Goal: Transaction & Acquisition: Book appointment/travel/reservation

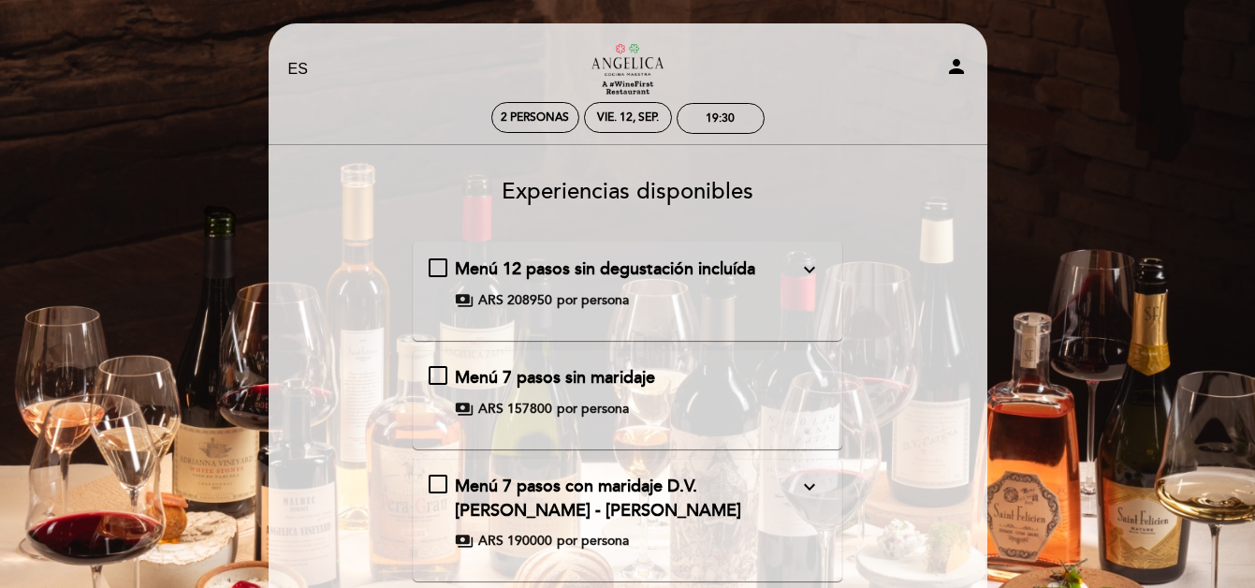
select select "es"
click at [694, 114] on div "19:30" at bounding box center [720, 118] width 86 height 29
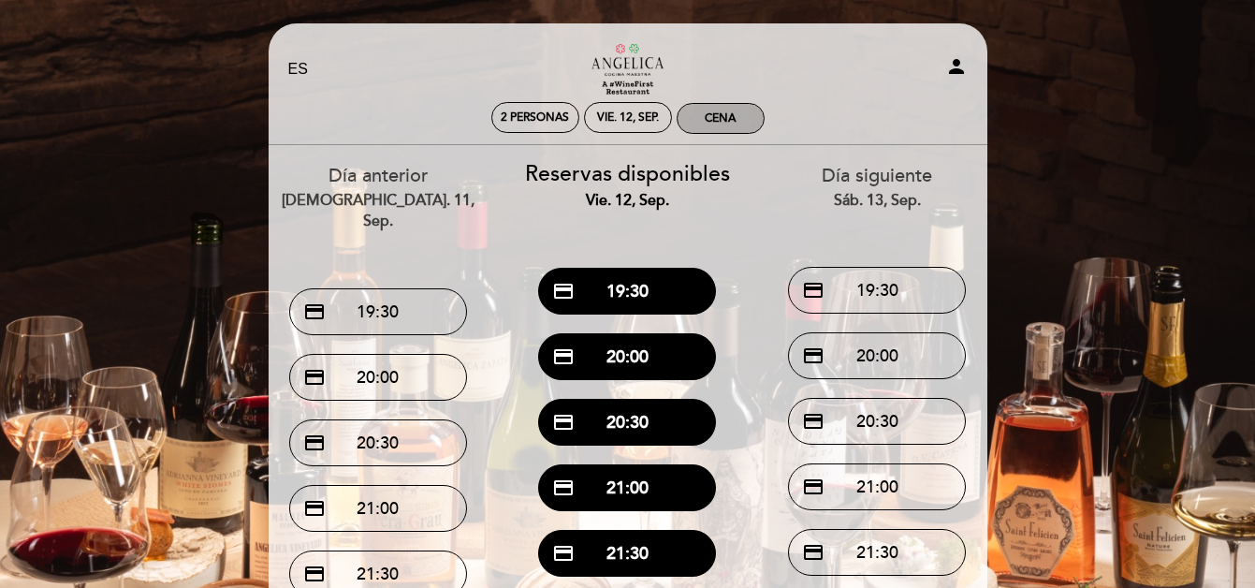
click at [743, 115] on div "Cena" at bounding box center [720, 118] width 86 height 29
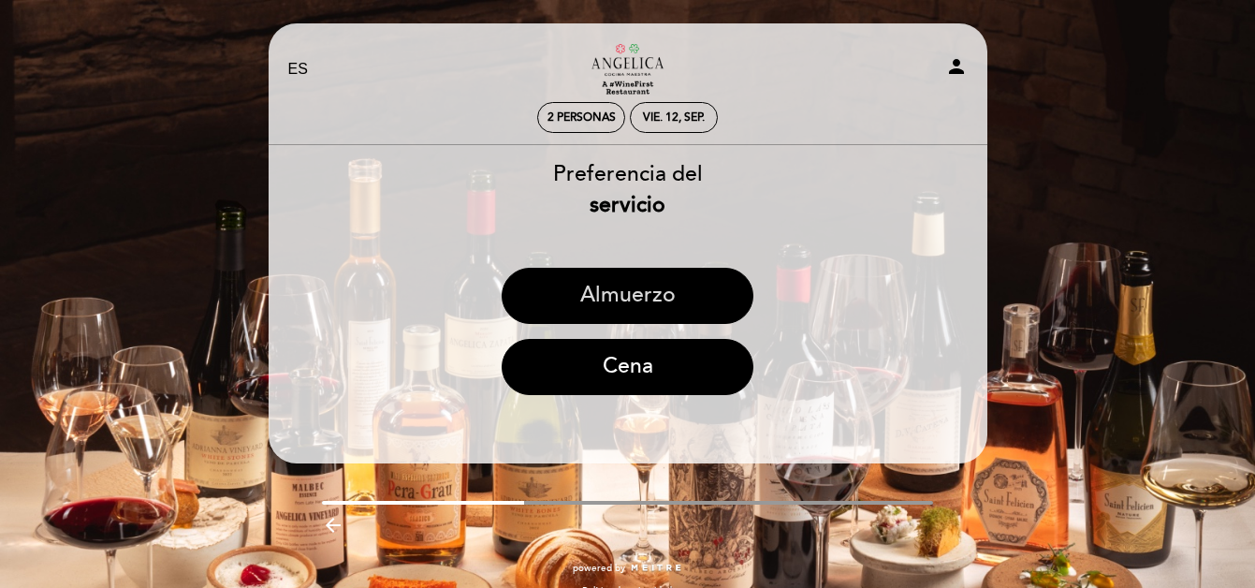
click at [628, 300] on button "Almuerzo" at bounding box center [627, 296] width 252 height 56
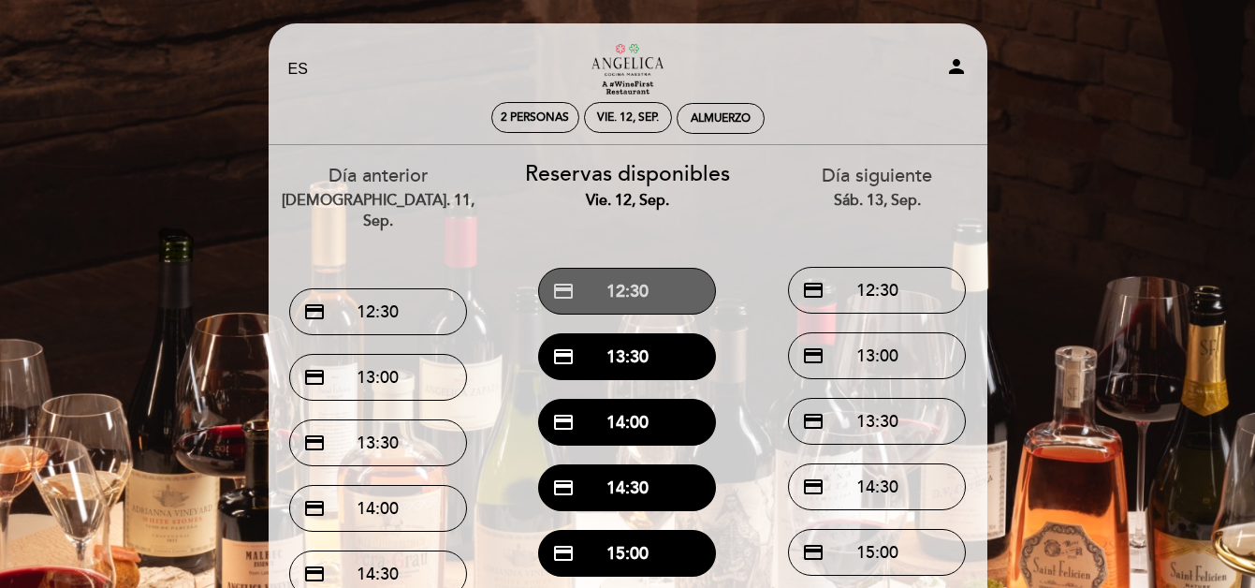
click at [632, 298] on button "credit_card 12:30" at bounding box center [627, 291] width 178 height 47
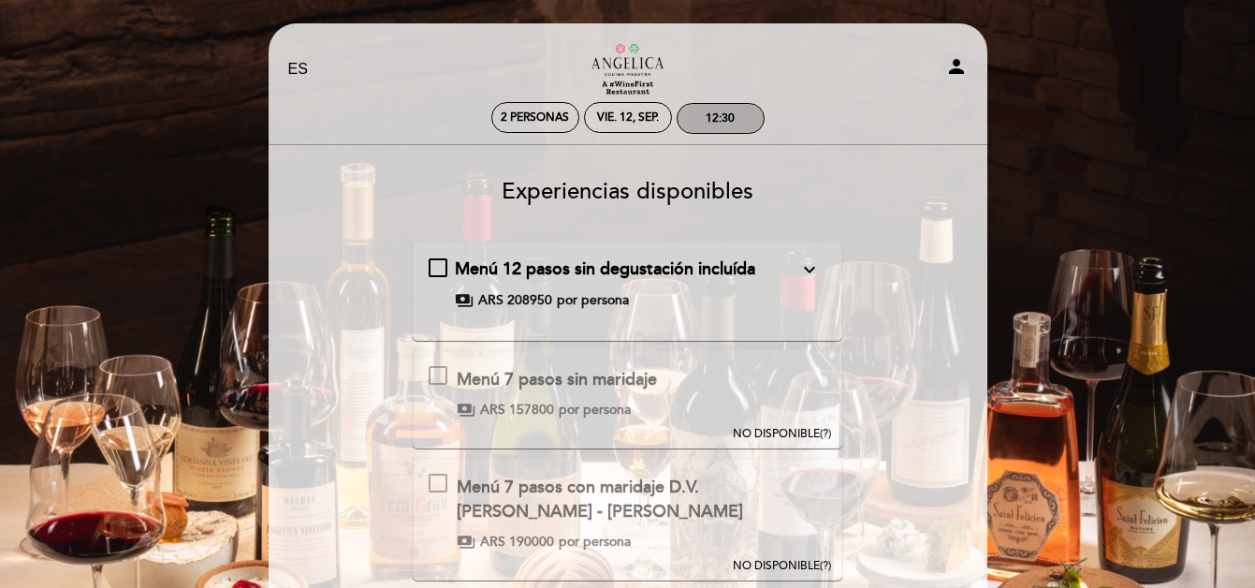
click at [739, 116] on div "12:30" at bounding box center [720, 118] width 86 height 29
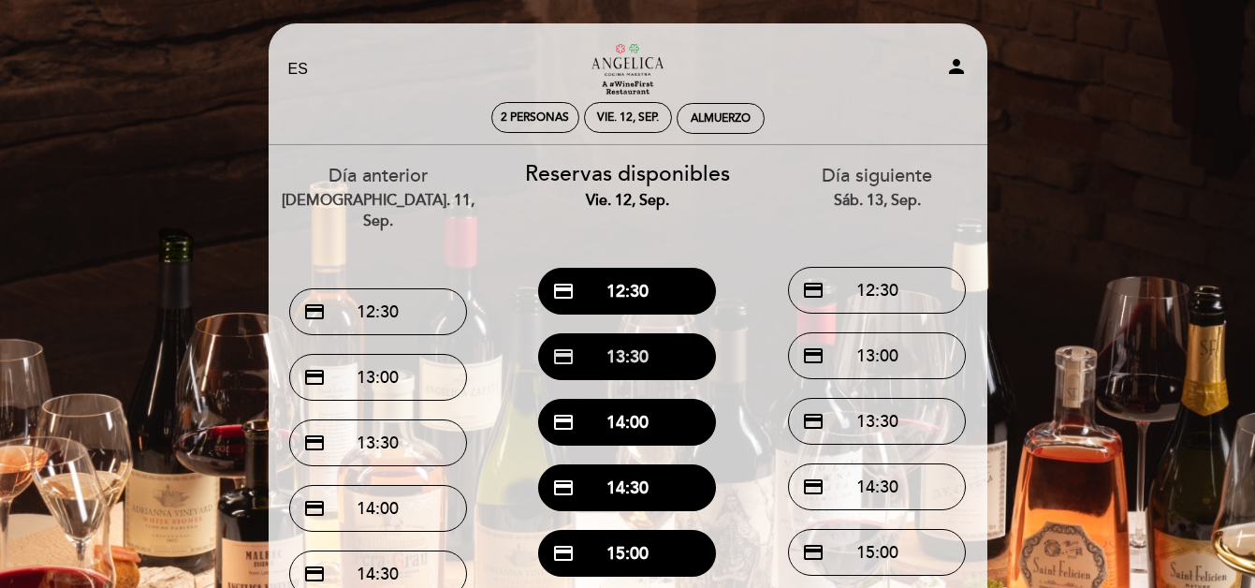
click at [667, 356] on button "credit_card 13:30" at bounding box center [627, 356] width 178 height 47
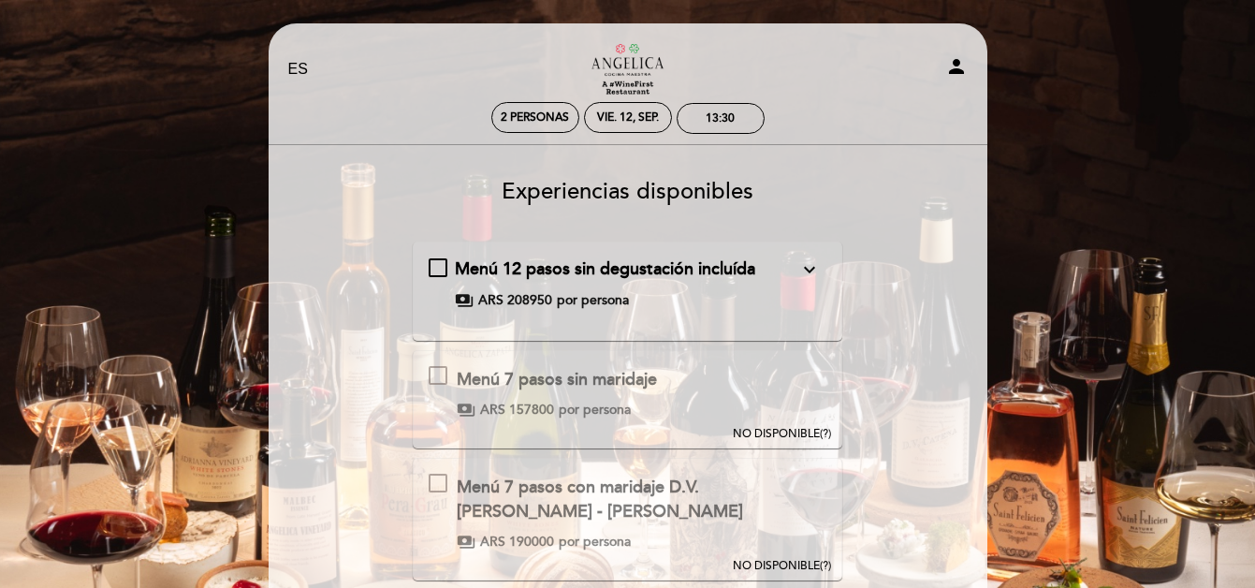
click at [804, 263] on icon "expand_more" at bounding box center [809, 269] width 22 height 22
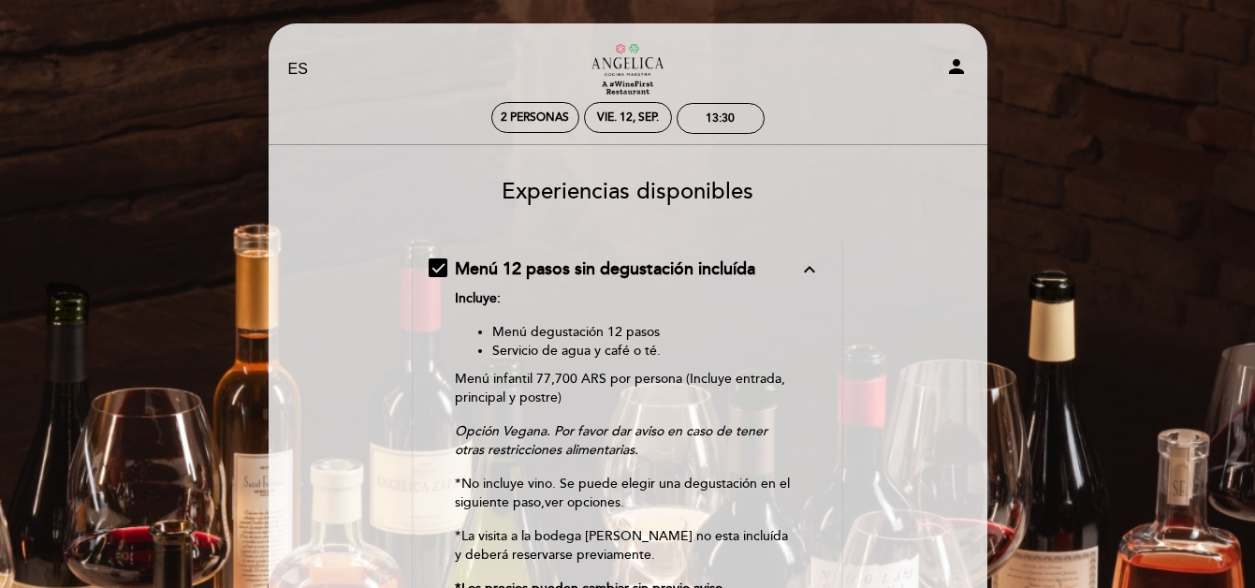
scroll to position [515, 0]
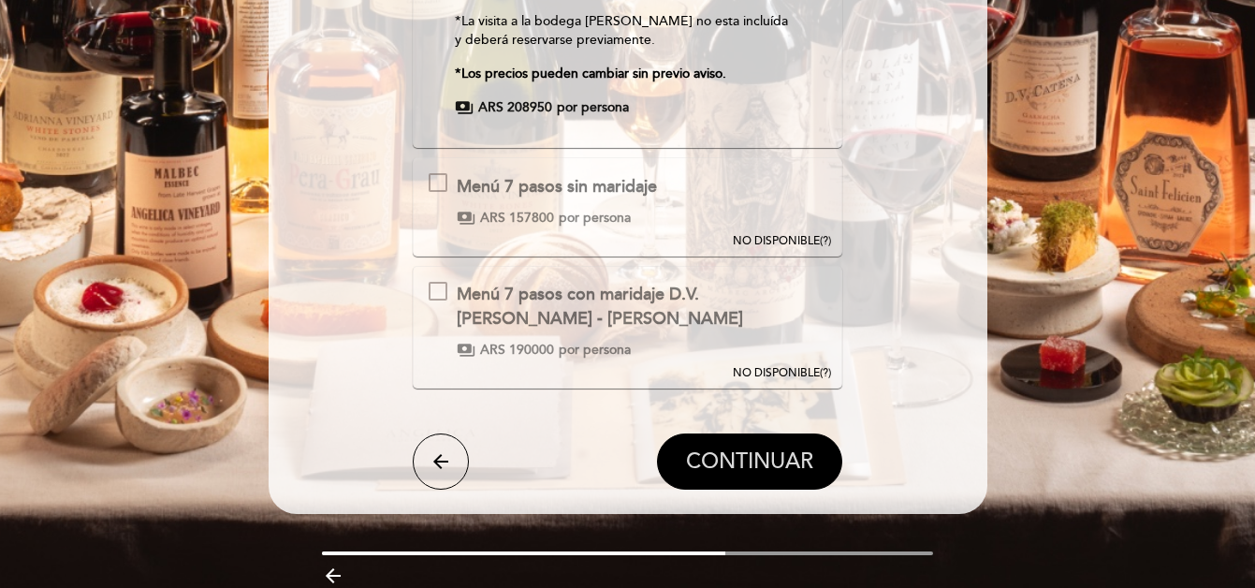
click at [743, 472] on span "CONTINUAR" at bounding box center [749, 461] width 127 height 26
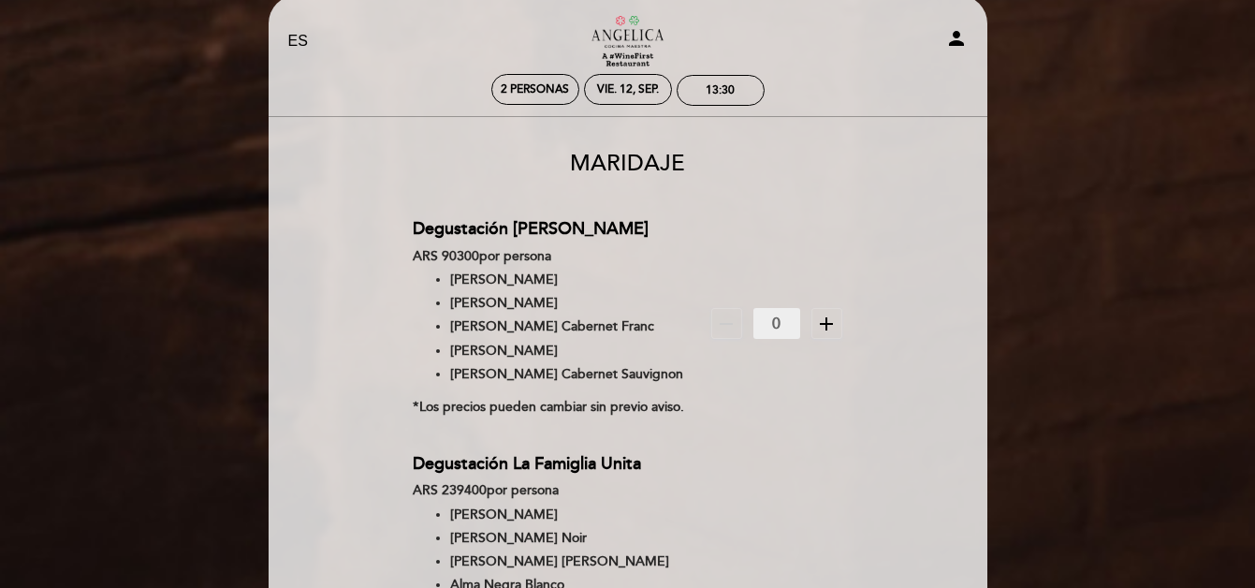
click at [831, 324] on icon "add" at bounding box center [826, 323] width 22 height 22
click at [828, 329] on icon "add" at bounding box center [826, 323] width 22 height 22
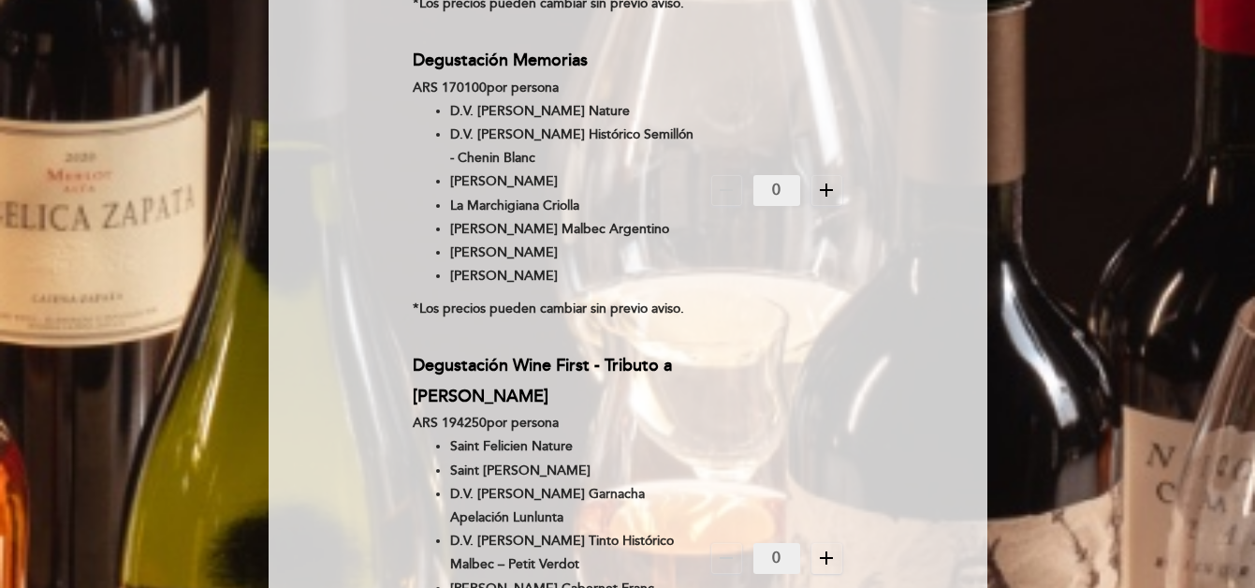
scroll to position [47, 0]
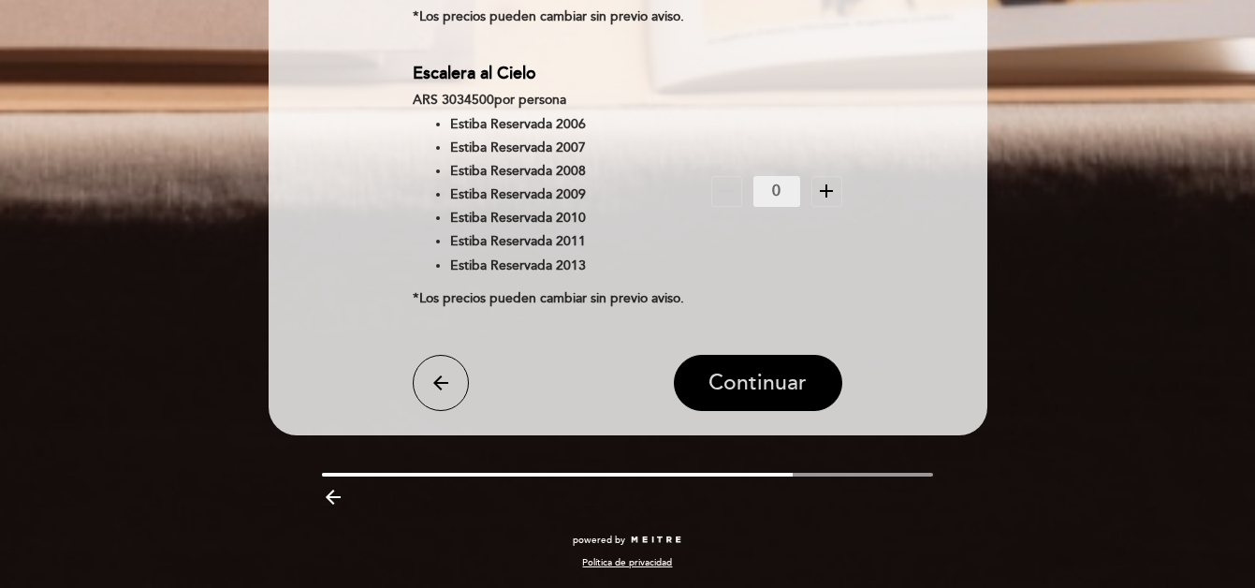
click at [789, 397] on button "Continuar" at bounding box center [758, 383] width 168 height 56
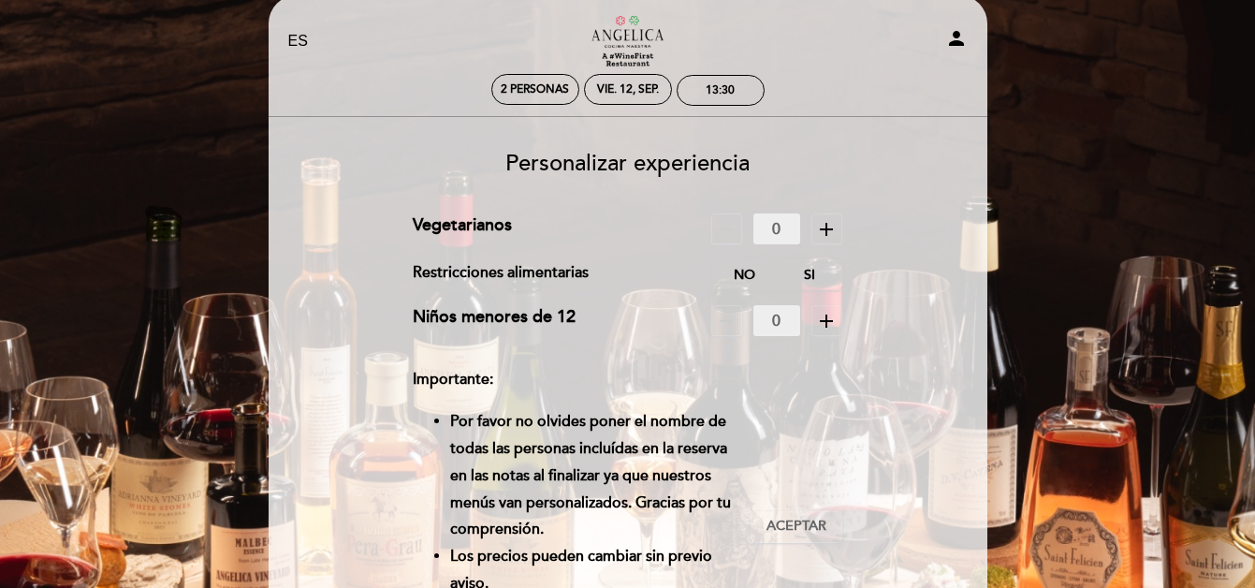
scroll to position [391, 0]
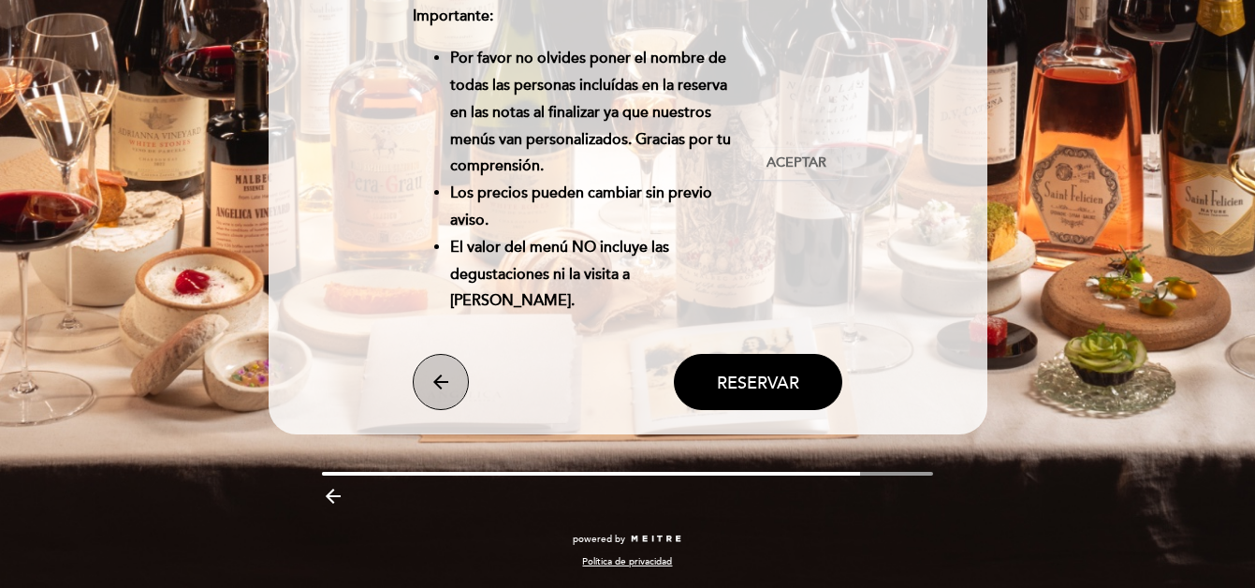
click at [423, 370] on button "arrow_back" at bounding box center [441, 382] width 56 height 56
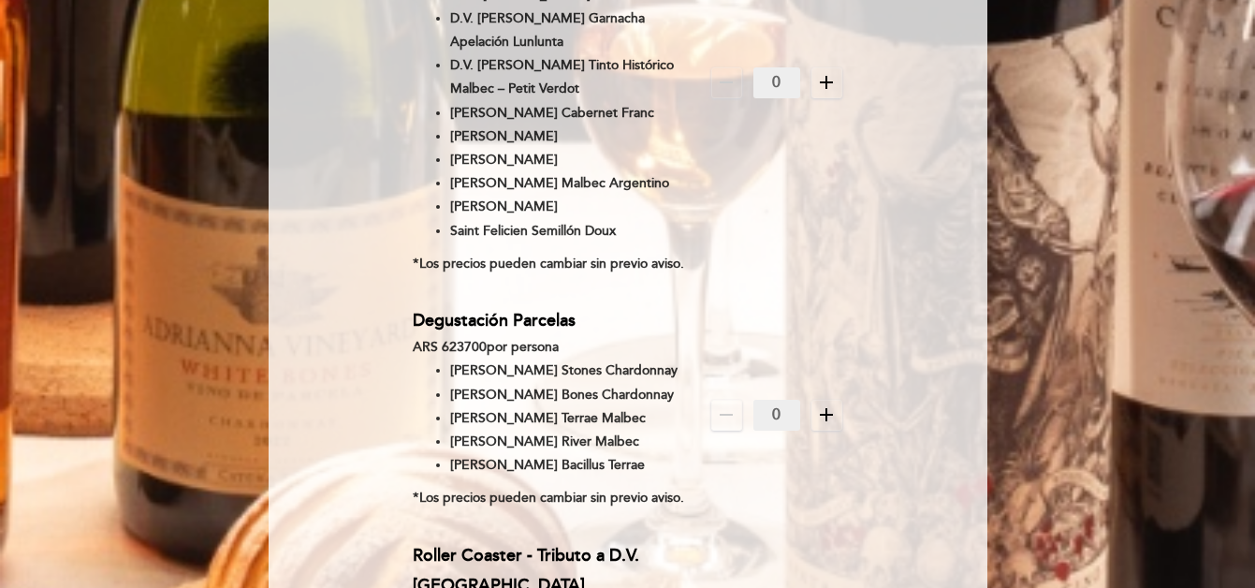
scroll to position [2617, 0]
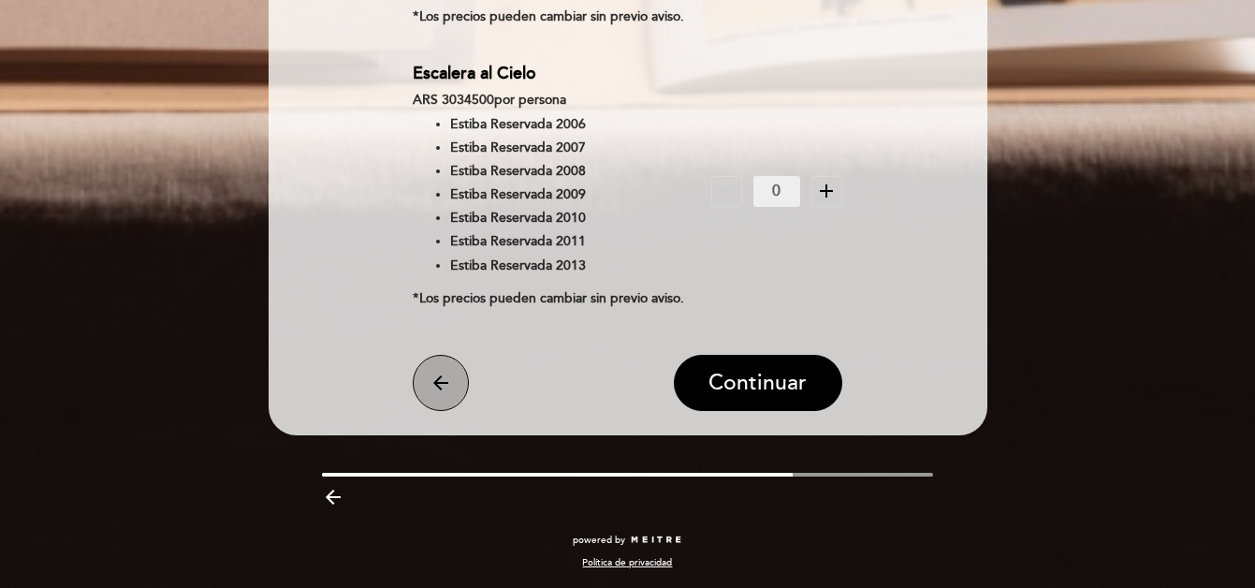
click at [441, 388] on icon "arrow_back" at bounding box center [440, 382] width 22 height 22
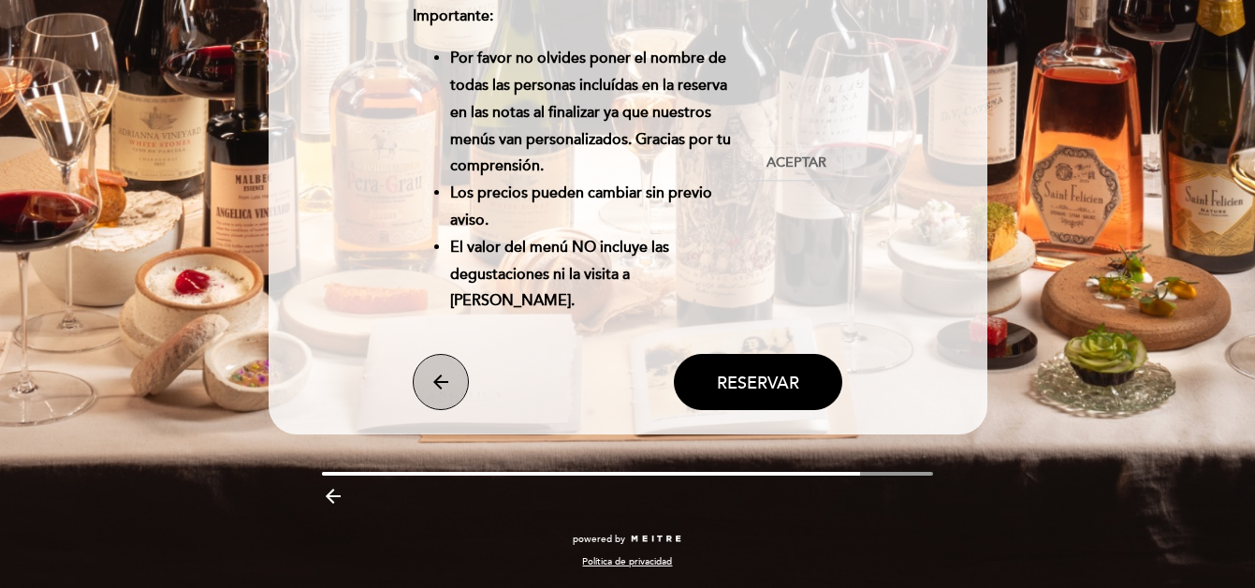
click at [427, 379] on button "arrow_back" at bounding box center [441, 382] width 56 height 56
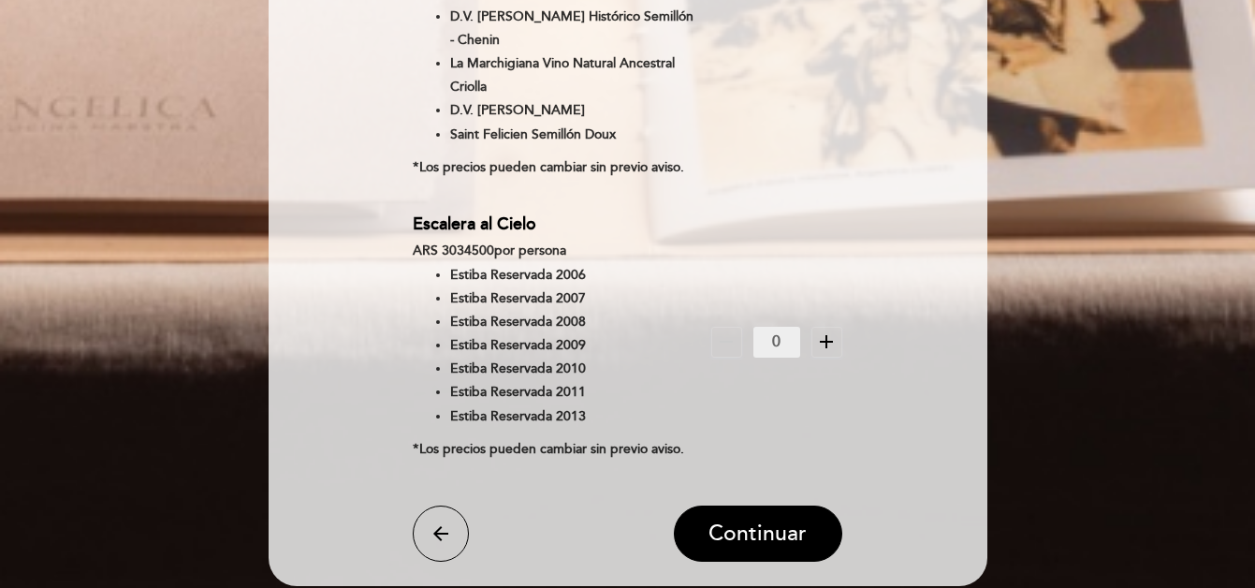
scroll to position [2617, 0]
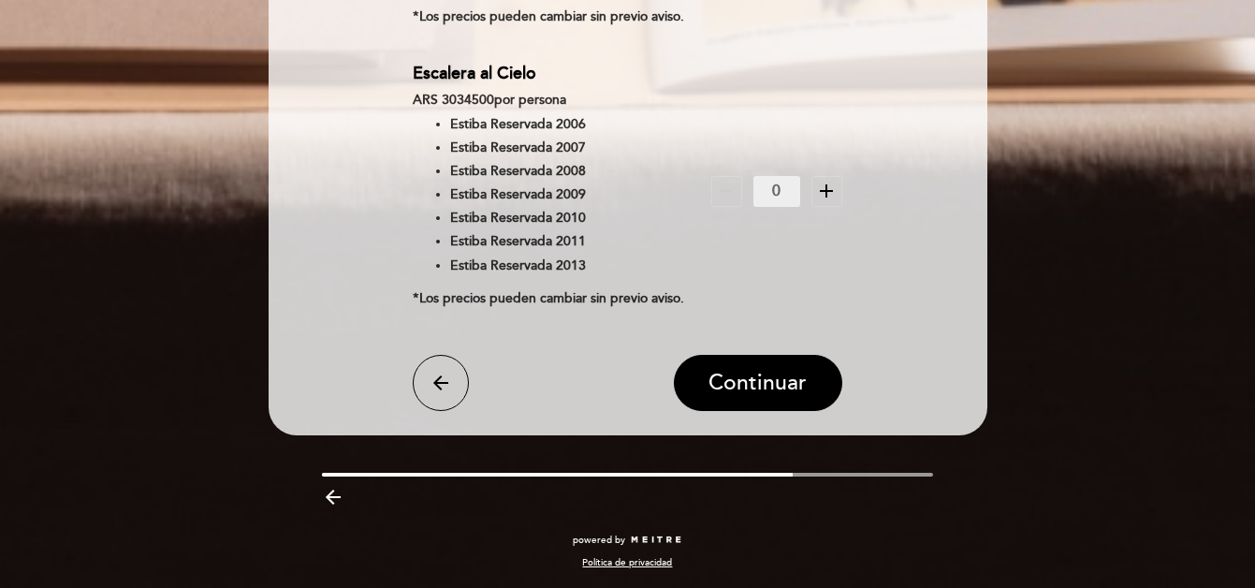
click at [332, 498] on icon "arrow_backward" at bounding box center [333, 497] width 22 height 22
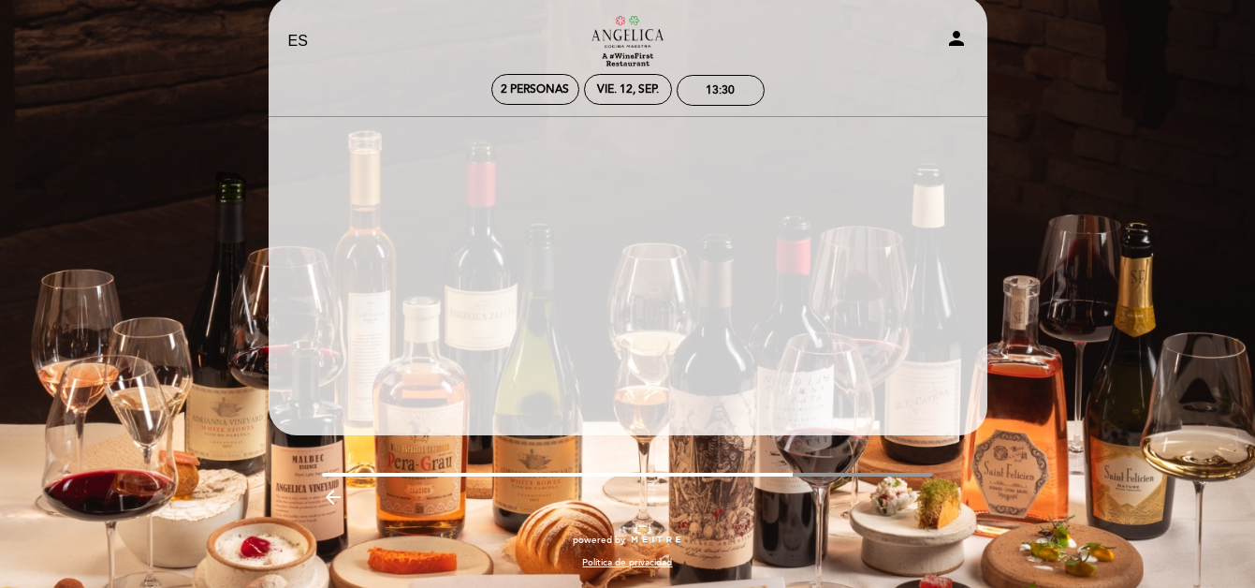
scroll to position [28, 0]
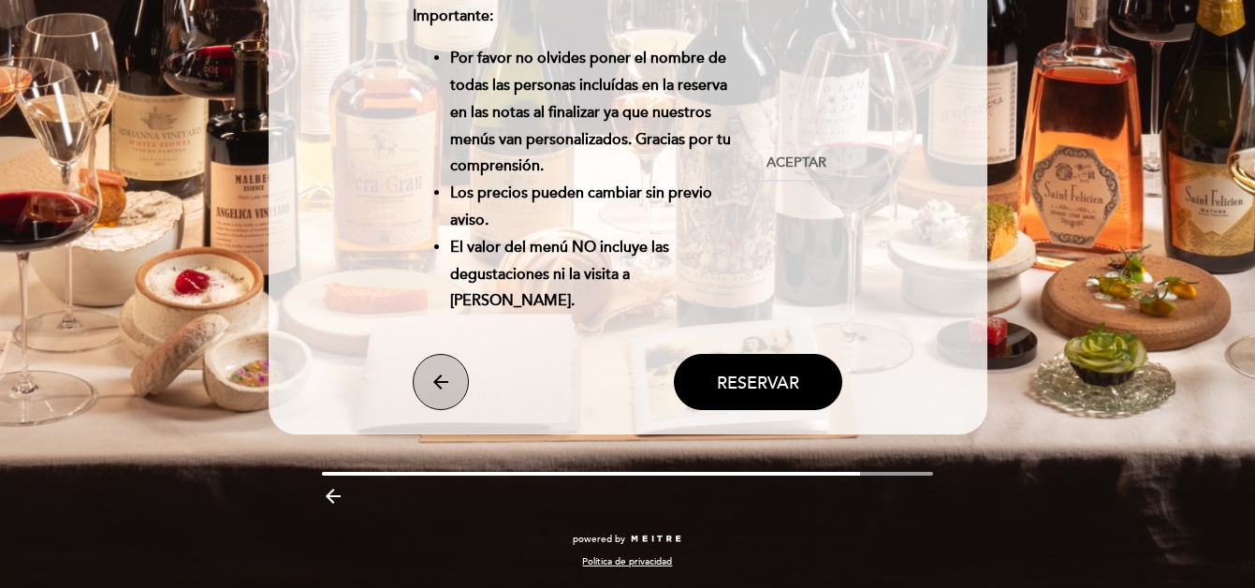
click at [433, 385] on icon "arrow_back" at bounding box center [440, 381] width 22 height 22
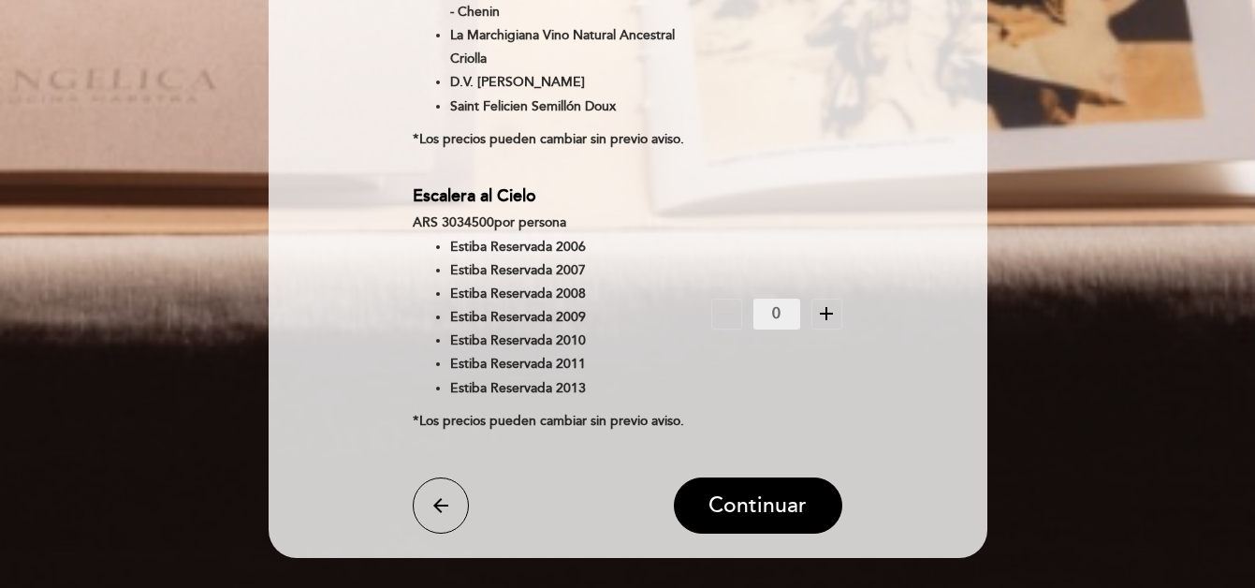
scroll to position [2617, 0]
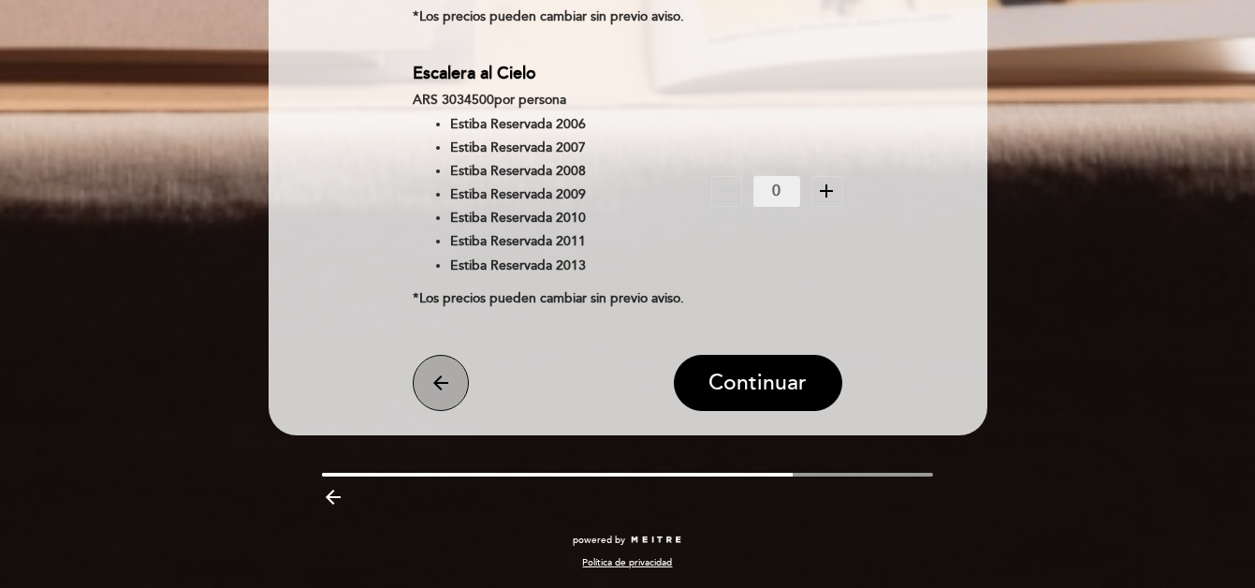
click at [424, 377] on button "arrow_back" at bounding box center [441, 383] width 56 height 56
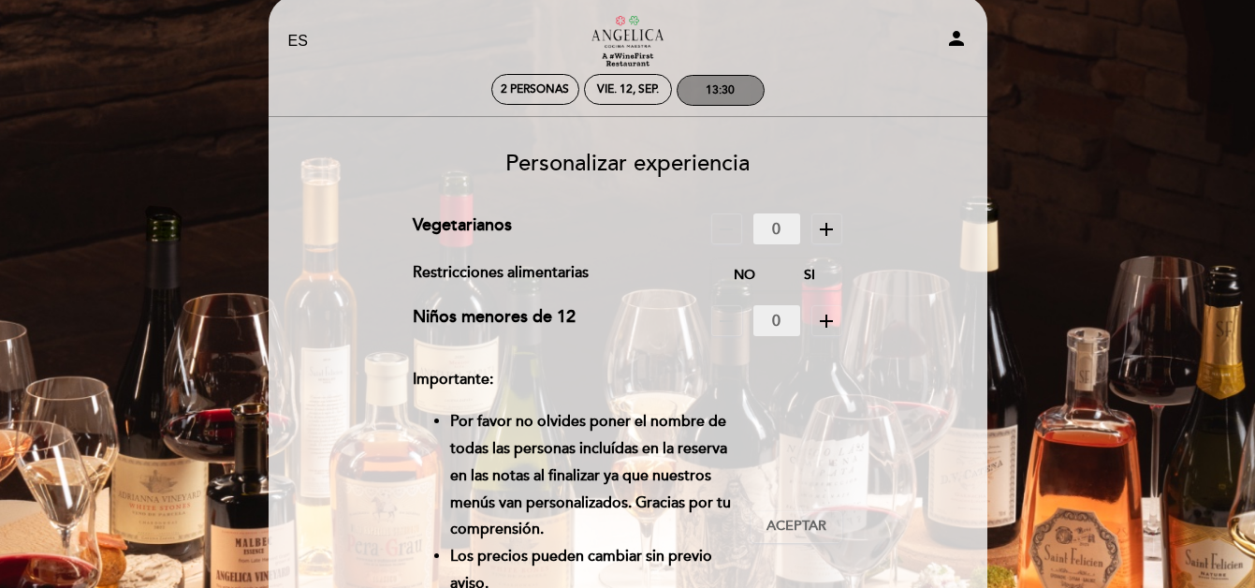
click at [708, 90] on div "13:30" at bounding box center [719, 90] width 29 height 14
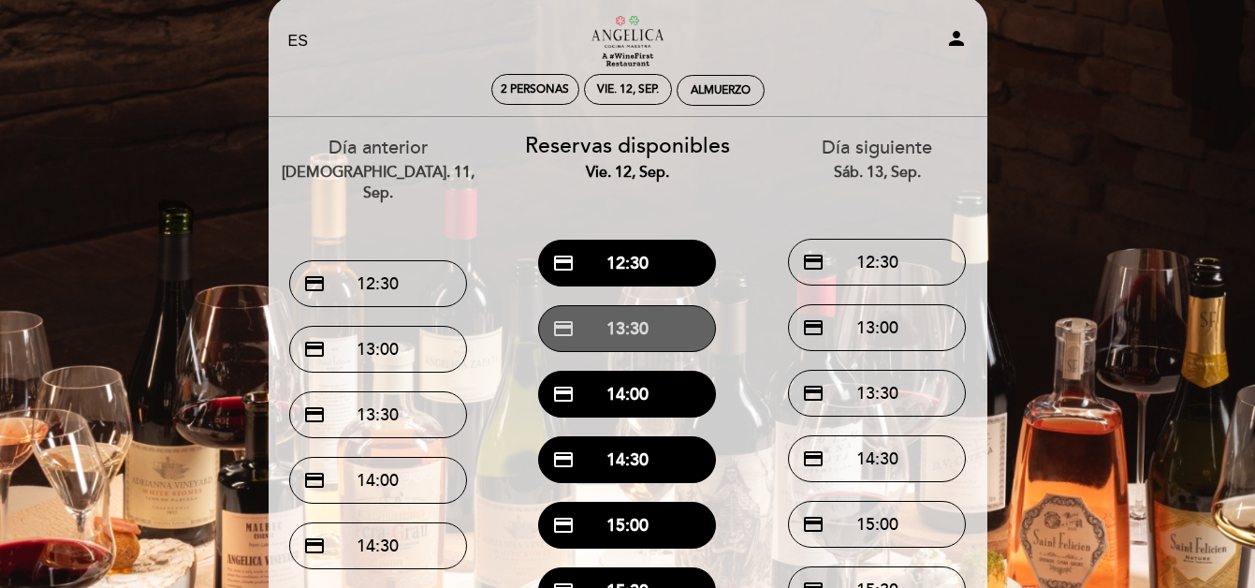
click at [650, 327] on button "credit_card 13:30" at bounding box center [627, 328] width 178 height 47
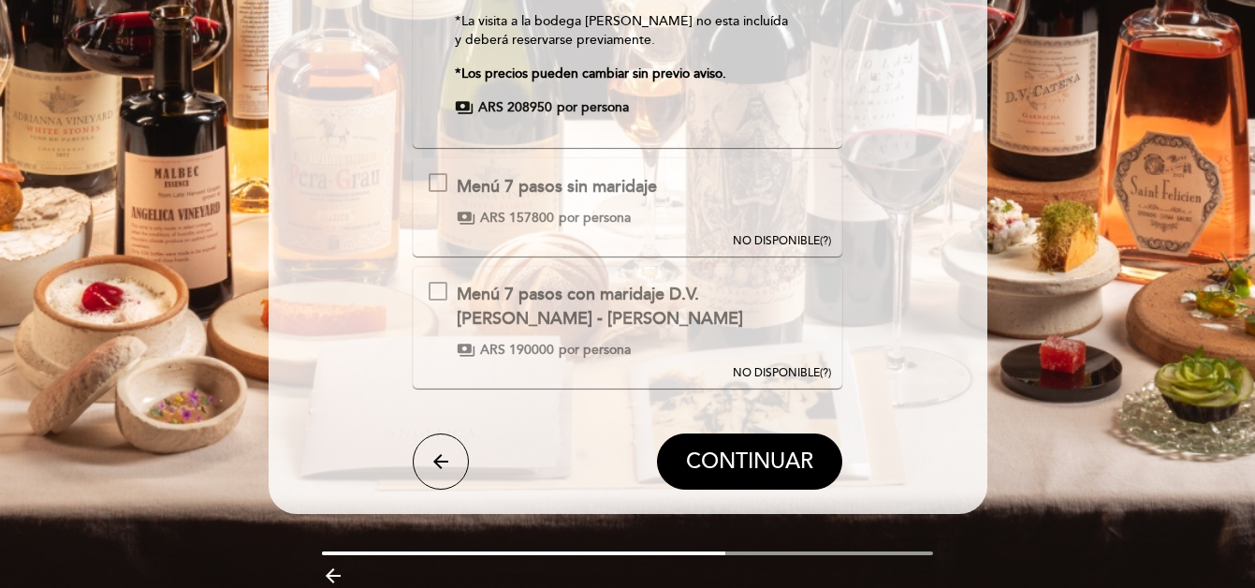
scroll to position [0, 0]
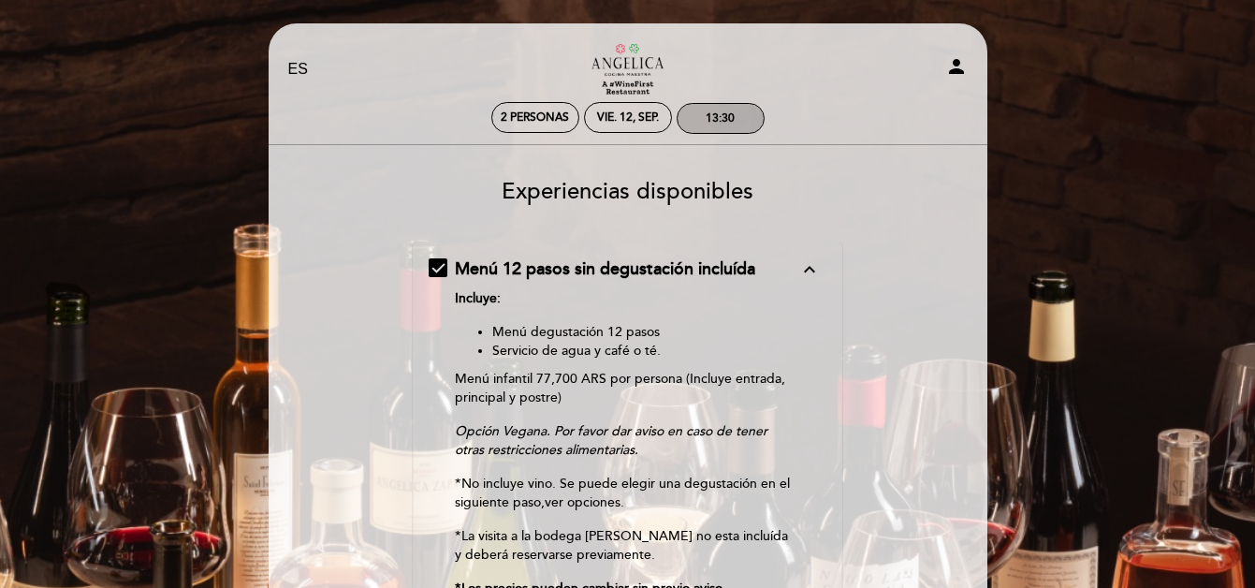
click at [717, 122] on div "13:30" at bounding box center [719, 118] width 29 height 14
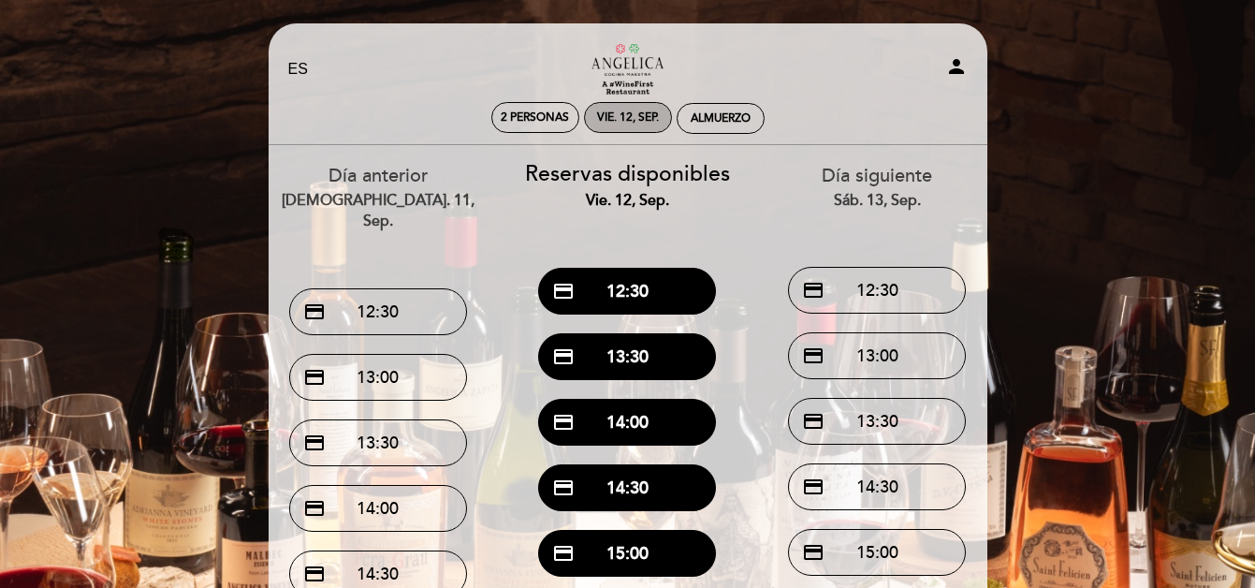
click at [634, 122] on div "vie. 12, sep." at bounding box center [628, 117] width 62 height 14
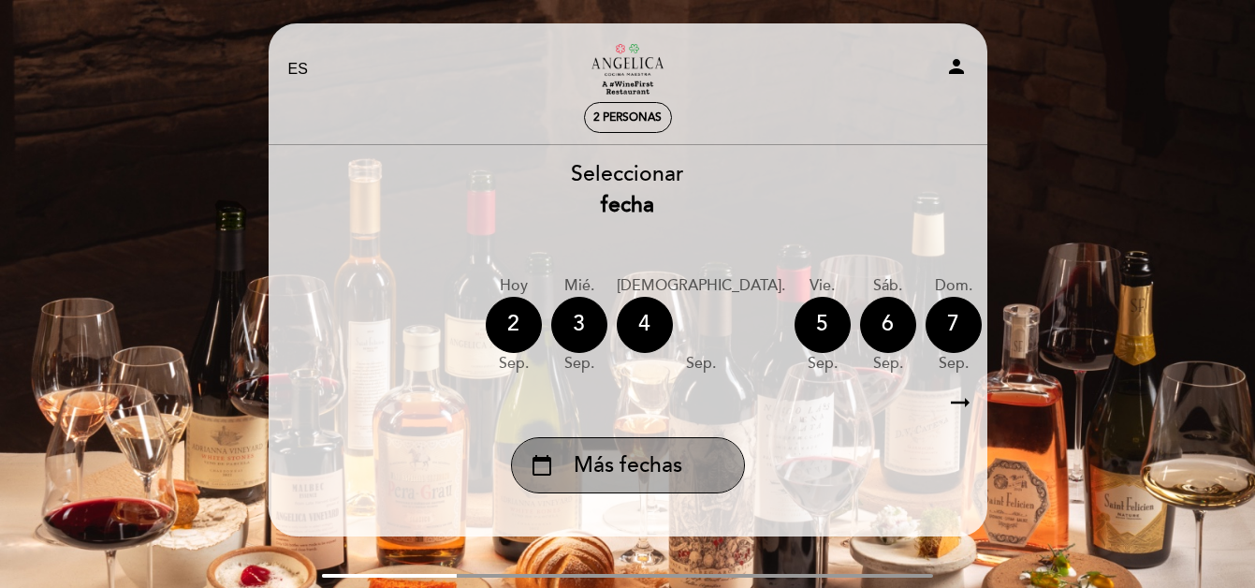
click at [696, 470] on div "calendar_today Más fechas" at bounding box center [628, 465] width 234 height 56
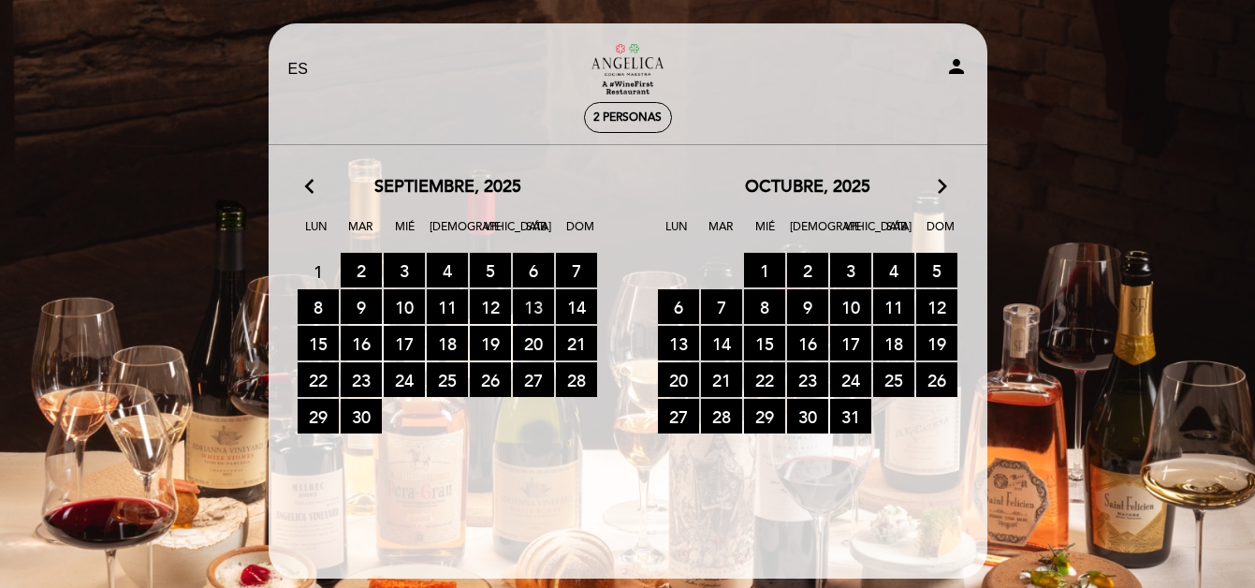
click at [531, 308] on span "13 RESERVAS DISPONIBLES" at bounding box center [533, 306] width 41 height 35
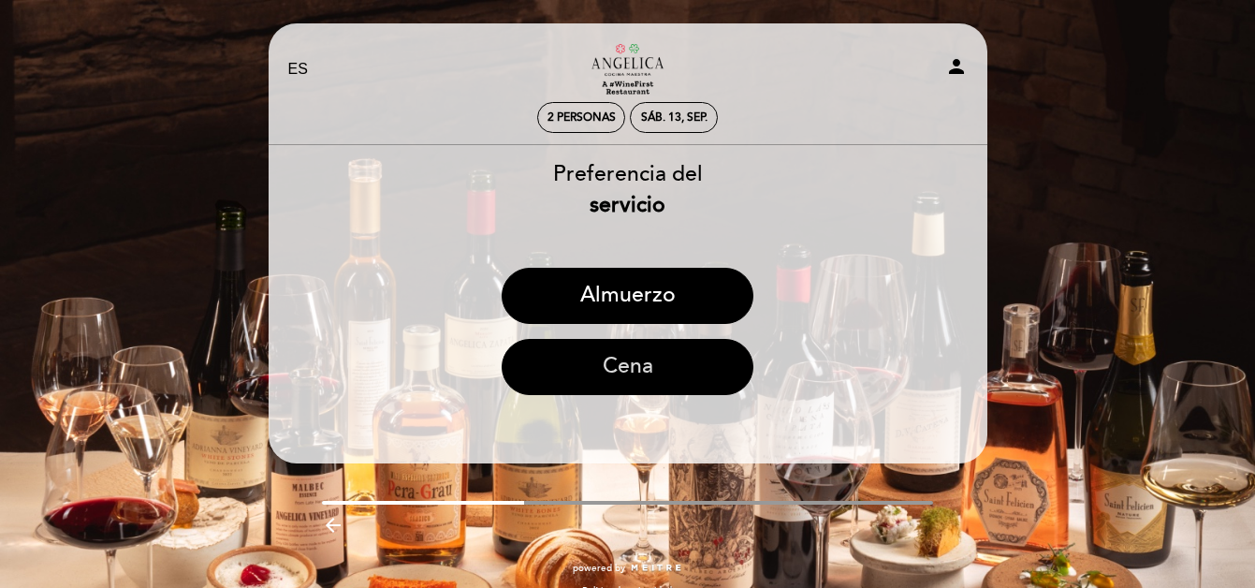
click at [613, 357] on button "Cena" at bounding box center [627, 367] width 252 height 56
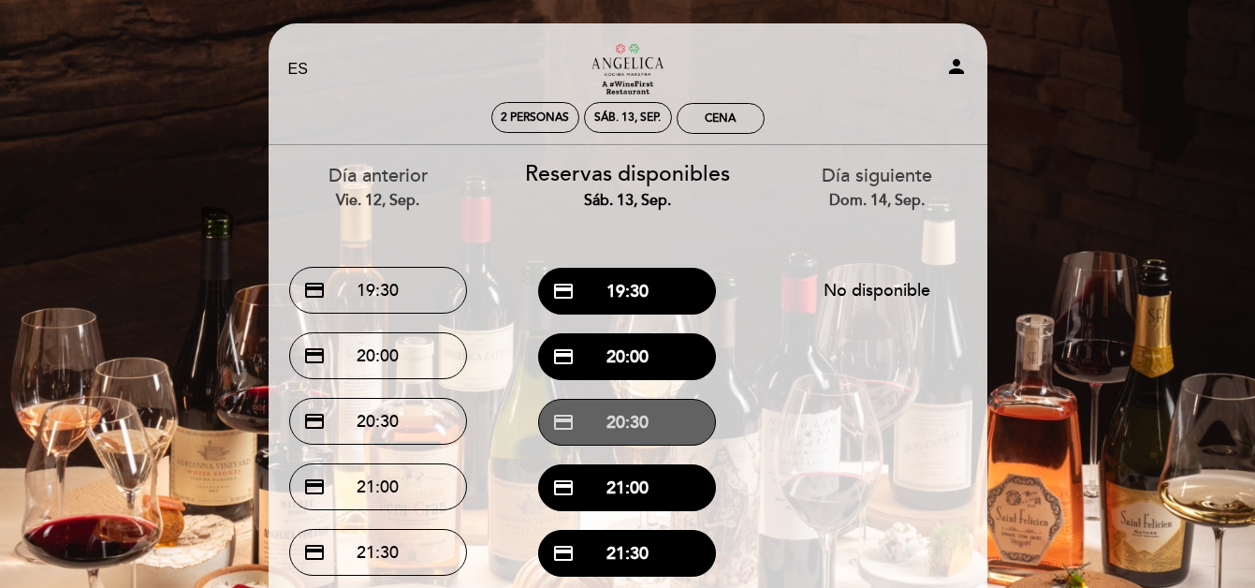
click at [636, 426] on button "credit_card 20:30" at bounding box center [627, 422] width 178 height 47
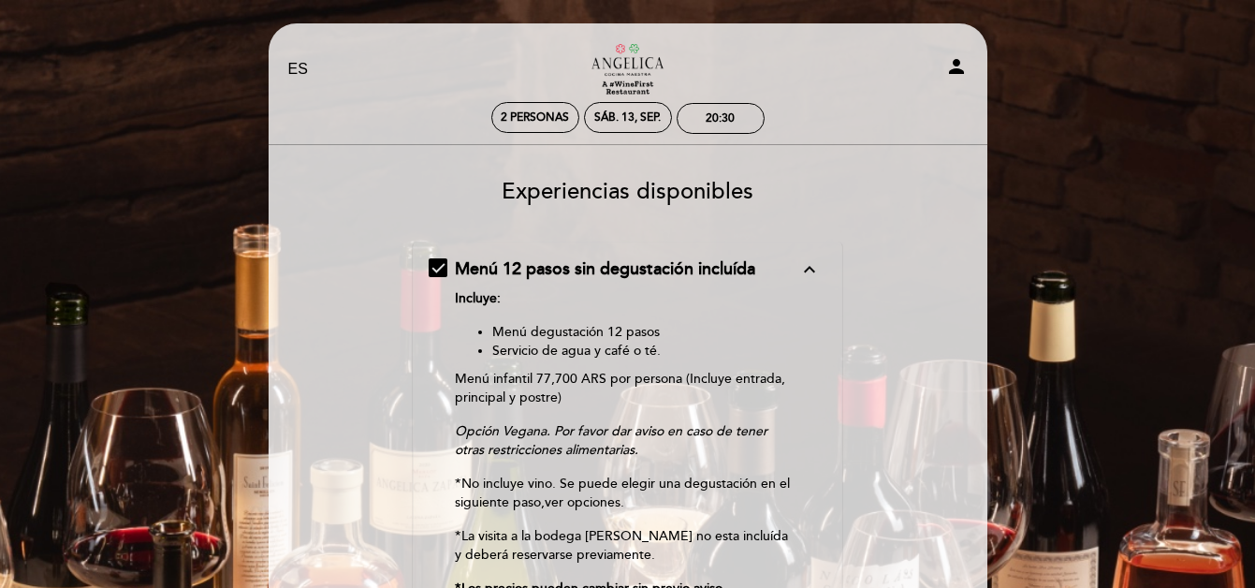
scroll to position [515, 0]
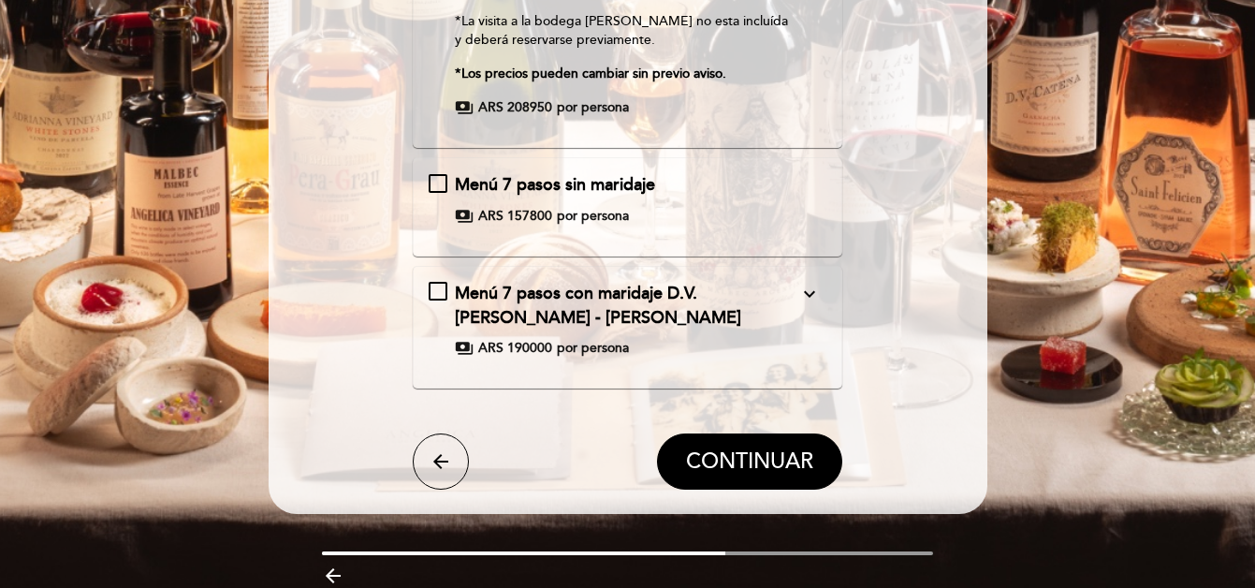
click at [445, 180] on div "Menú 7 pasos sin maridaje payments ARS 157800 por persona" at bounding box center [627, 199] width 398 height 52
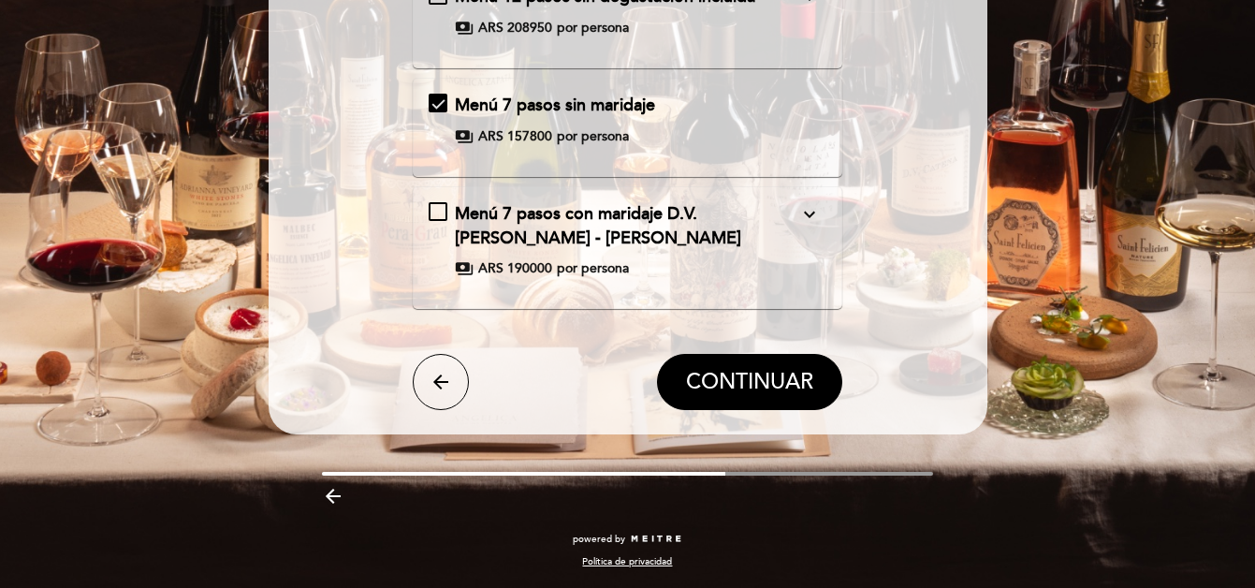
scroll to position [193, 0]
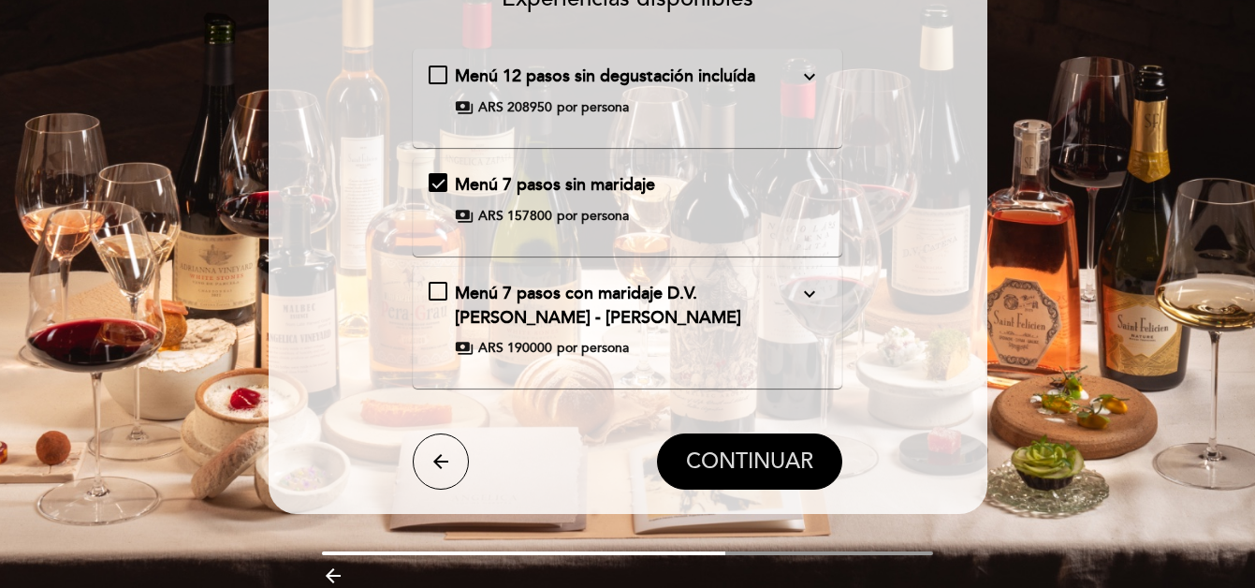
click at [756, 451] on span "CONTINUAR" at bounding box center [749, 461] width 127 height 26
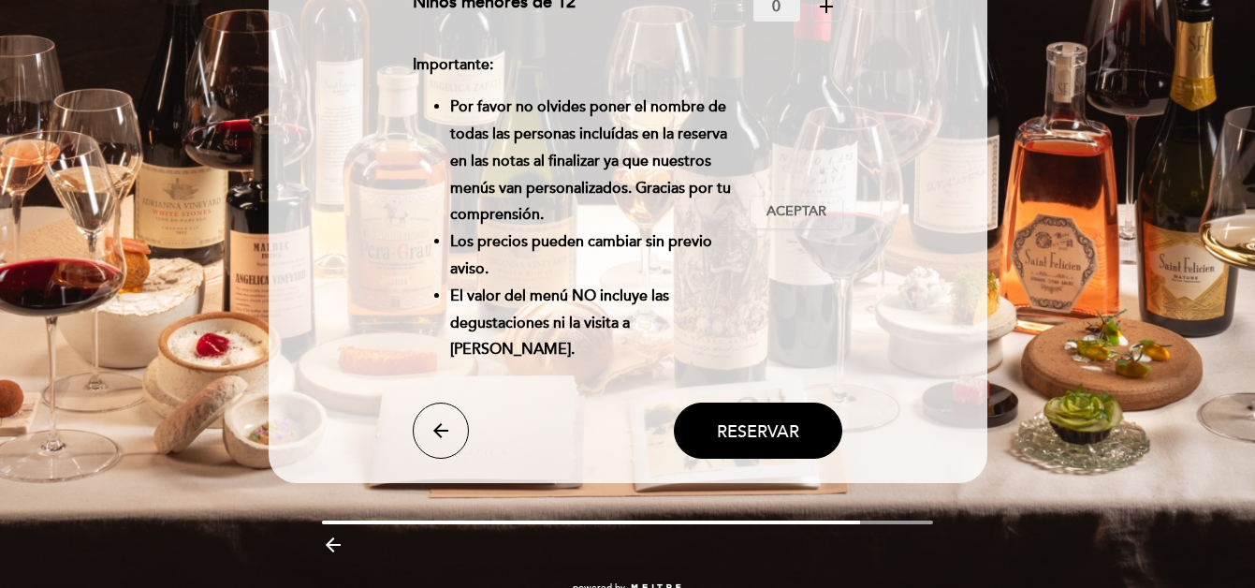
scroll to position [345, 0]
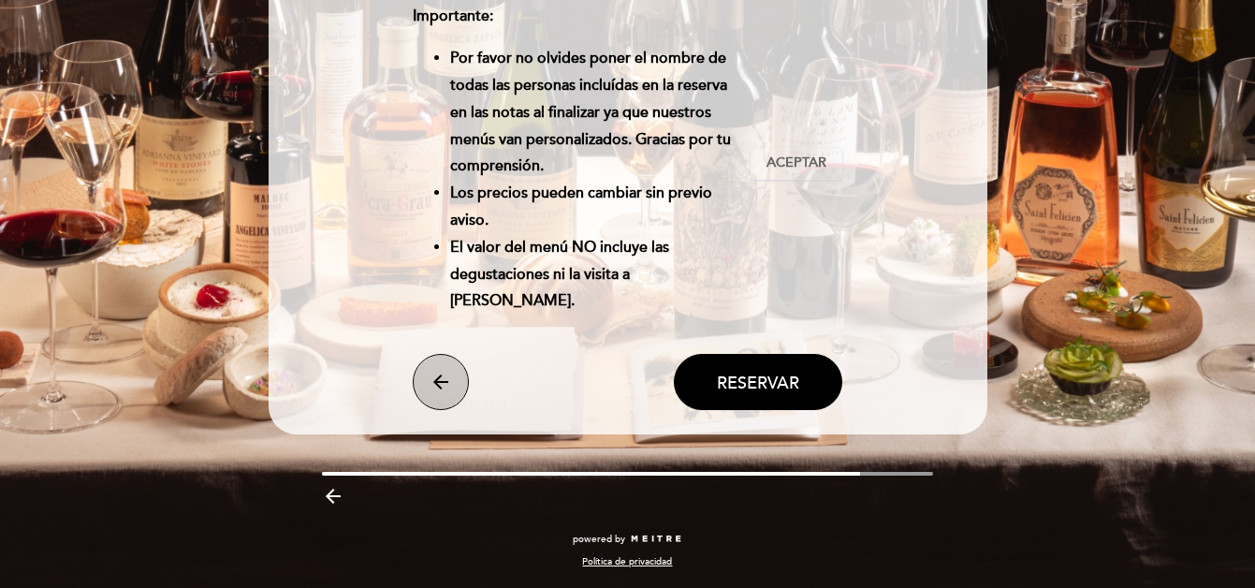
click at [432, 377] on icon "arrow_back" at bounding box center [440, 381] width 22 height 22
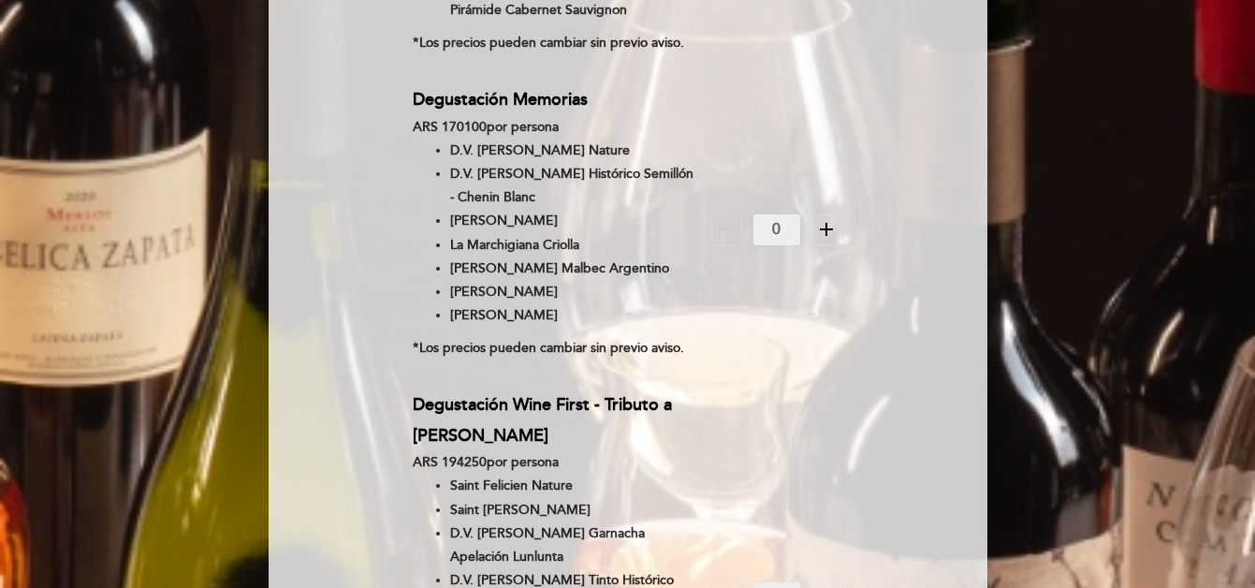
scroll to position [2599, 0]
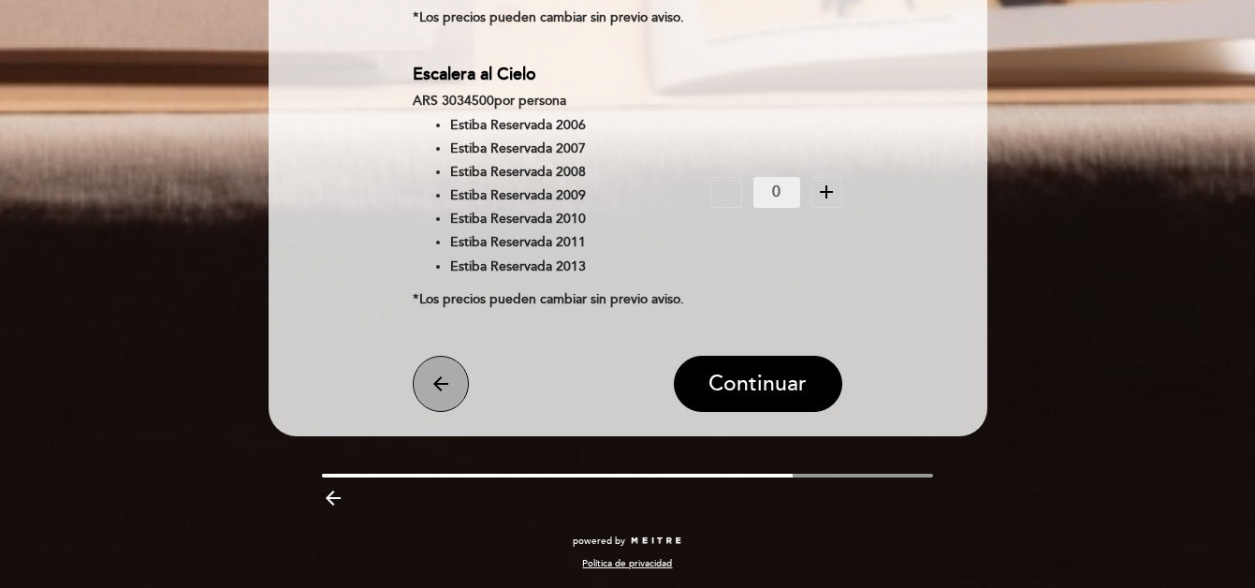
click at [435, 395] on icon "arrow_back" at bounding box center [440, 383] width 22 height 22
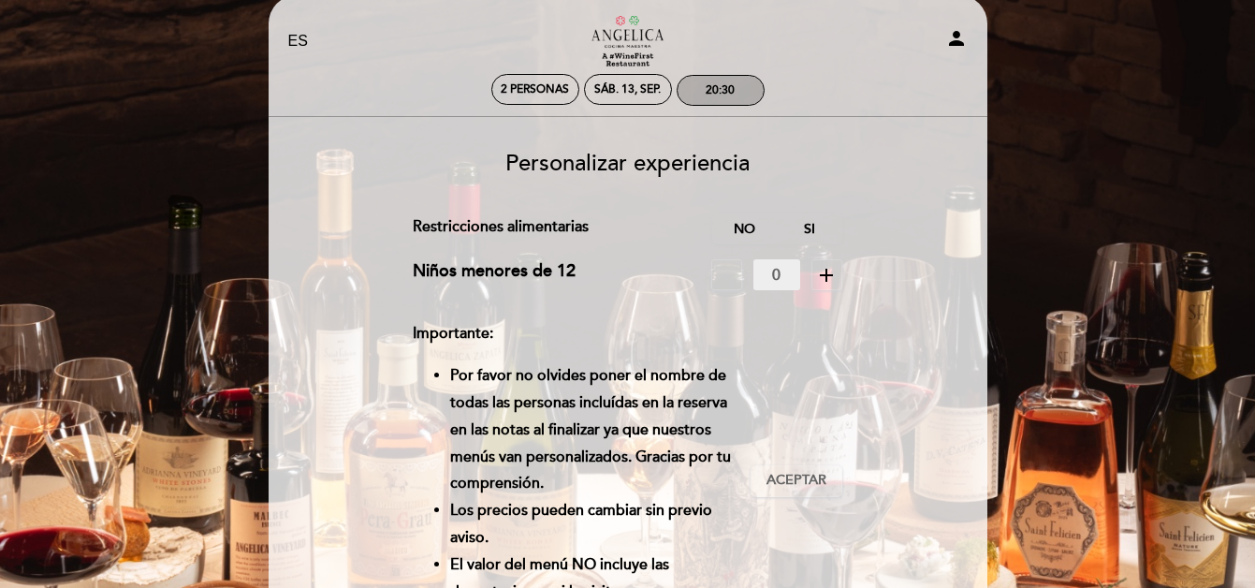
click at [721, 93] on div "20:30" at bounding box center [719, 90] width 29 height 14
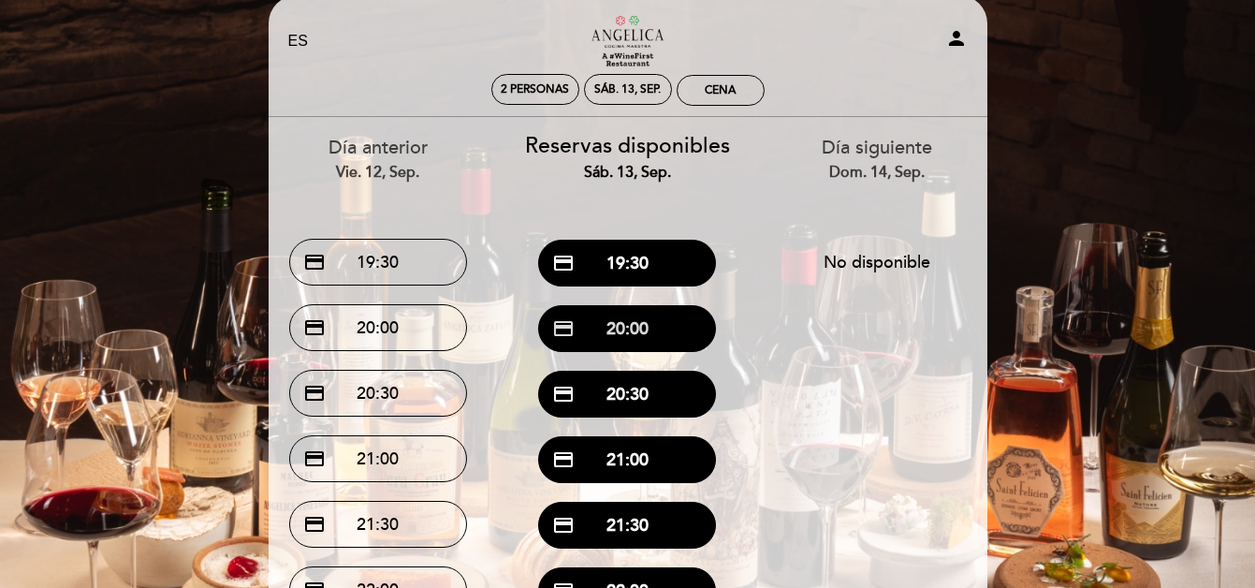
click at [638, 336] on button "credit_card 20:00" at bounding box center [627, 328] width 178 height 47
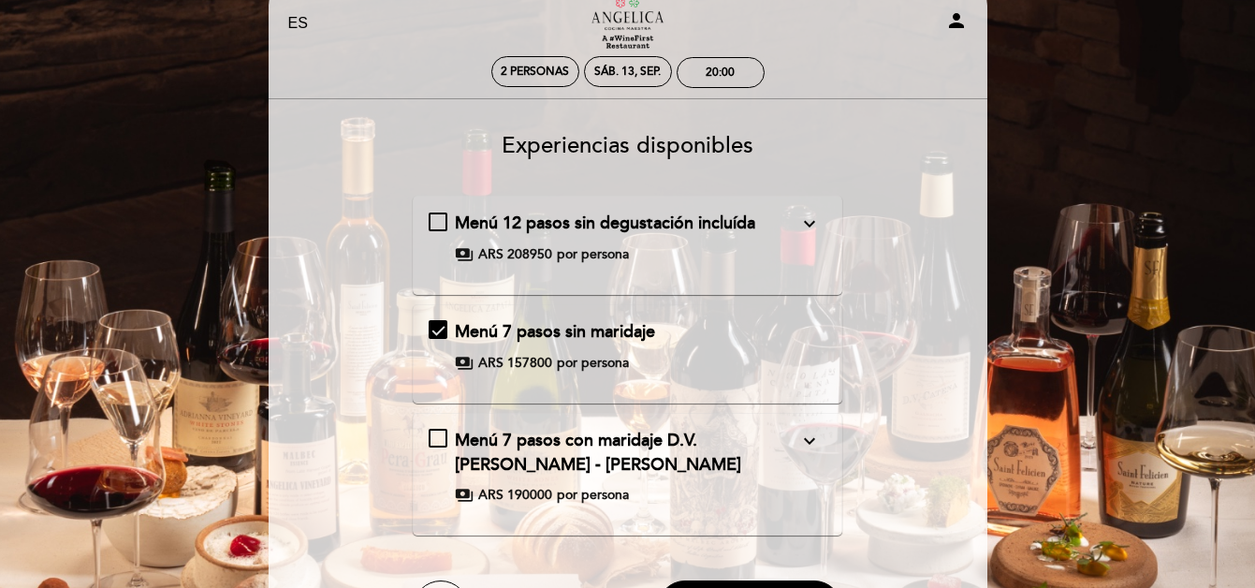
scroll to position [0, 0]
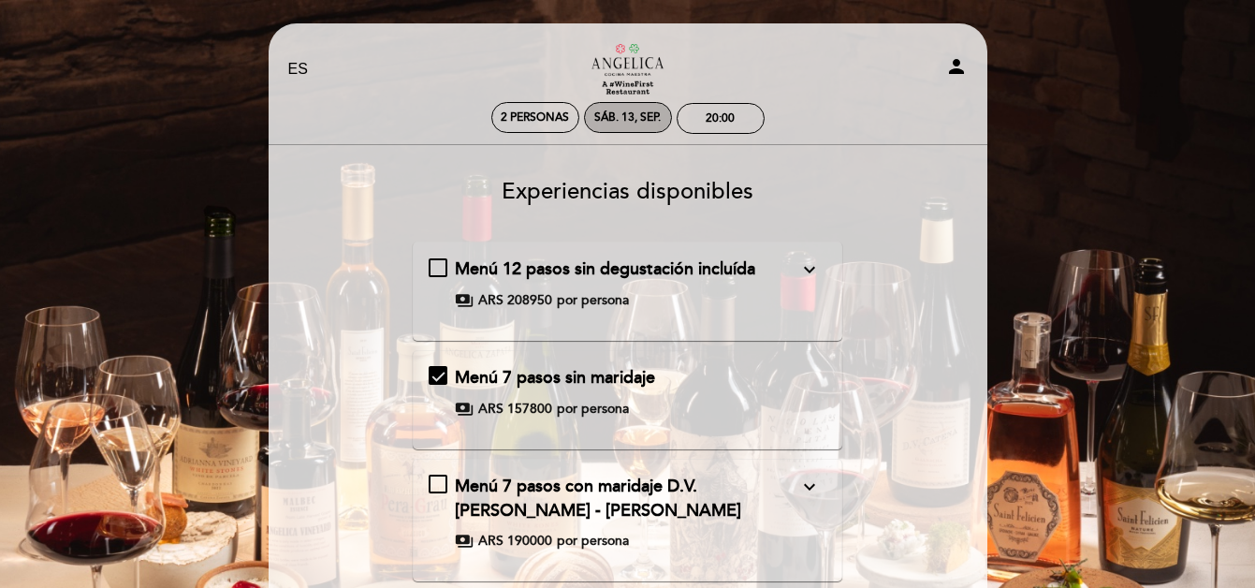
click at [617, 118] on div "sáb. 13, sep." at bounding box center [627, 117] width 66 height 14
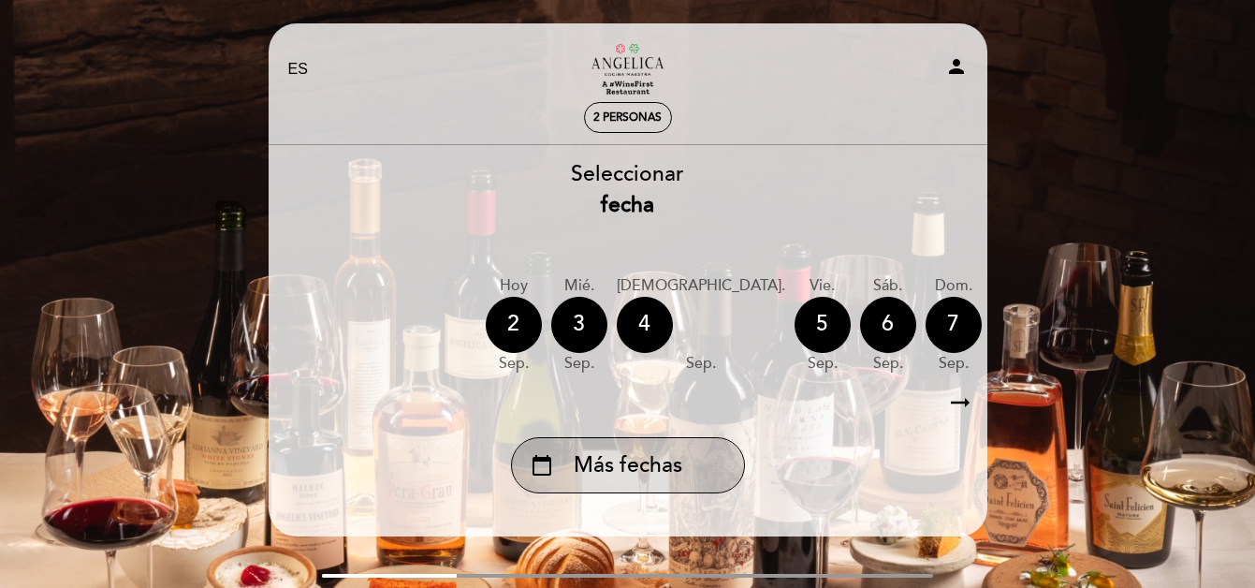
click at [676, 472] on span "Más fechas" at bounding box center [628, 465] width 109 height 31
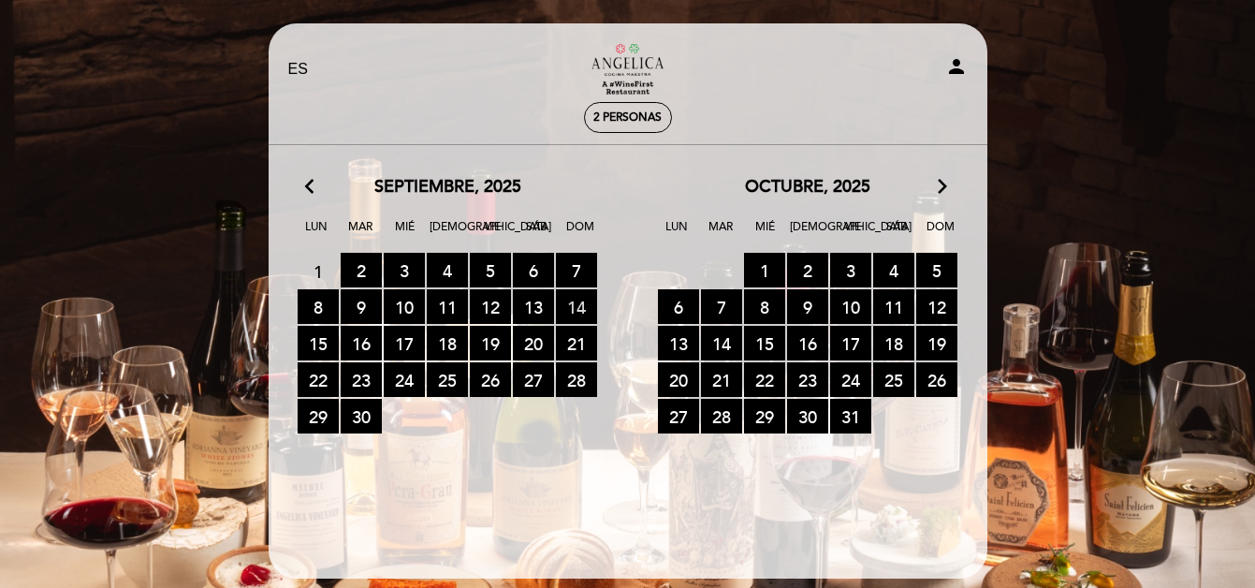
click at [580, 310] on span "14 RESERVAS DISPONIBLES" at bounding box center [576, 306] width 41 height 35
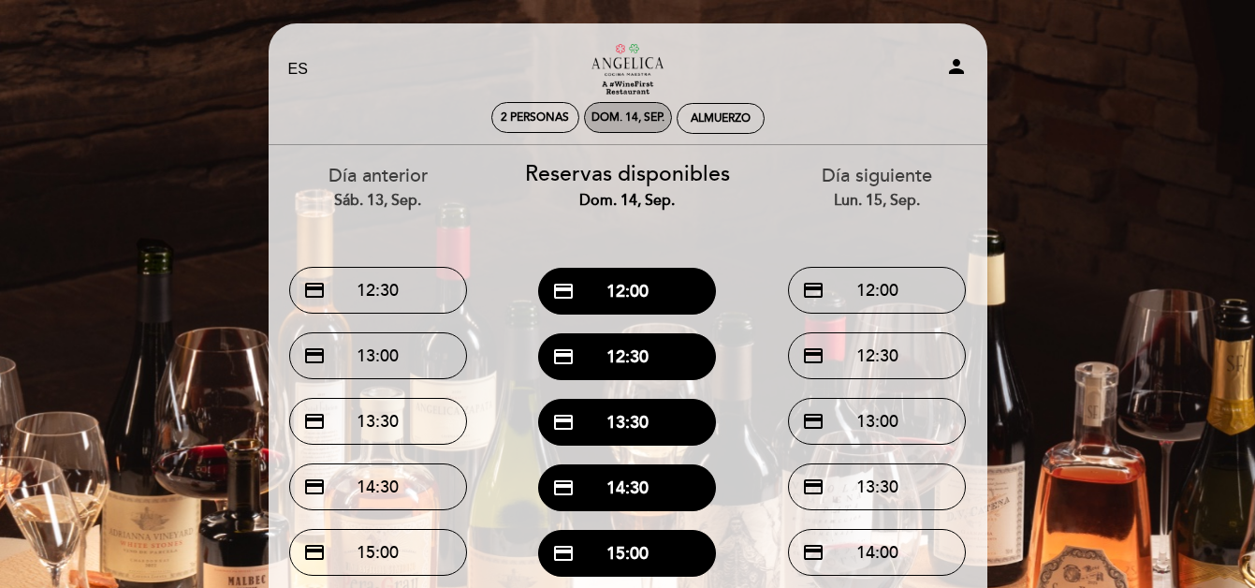
click at [621, 122] on div "dom. 14, sep." at bounding box center [627, 117] width 73 height 14
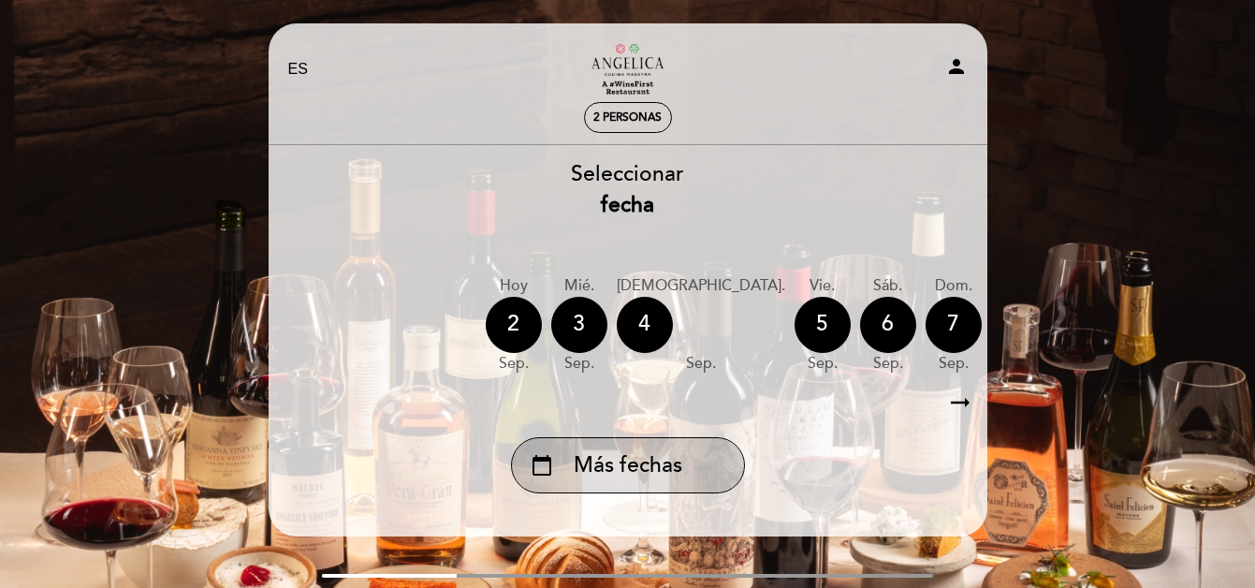
click at [617, 458] on span "Más fechas" at bounding box center [628, 465] width 109 height 31
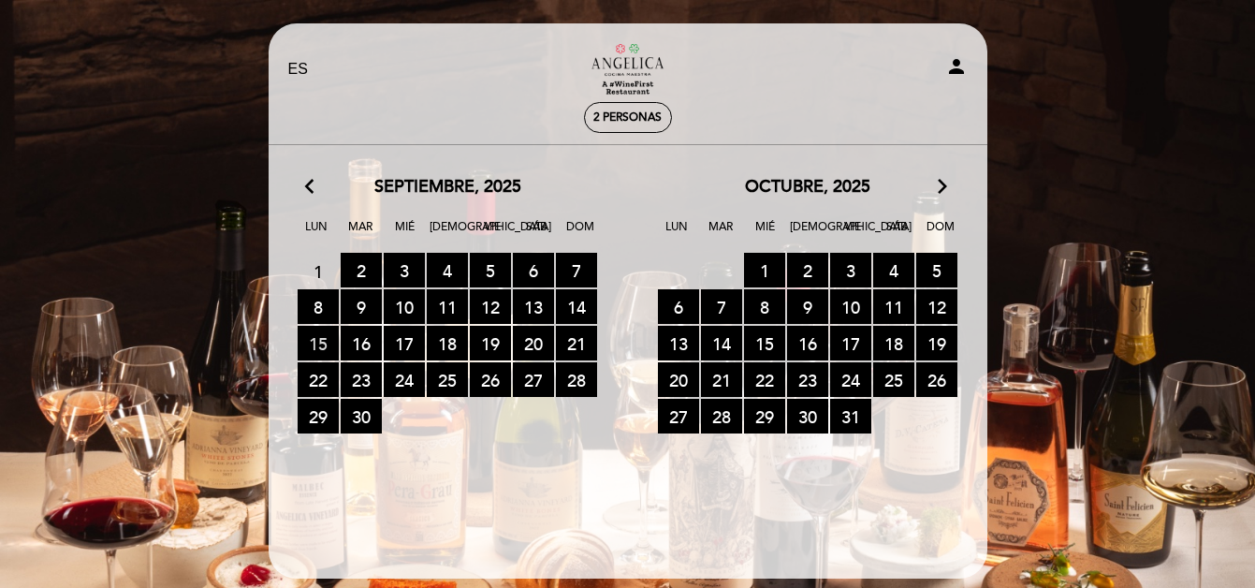
click at [313, 339] on span "15 RESERVAS DISPONIBLES" at bounding box center [318, 343] width 41 height 35
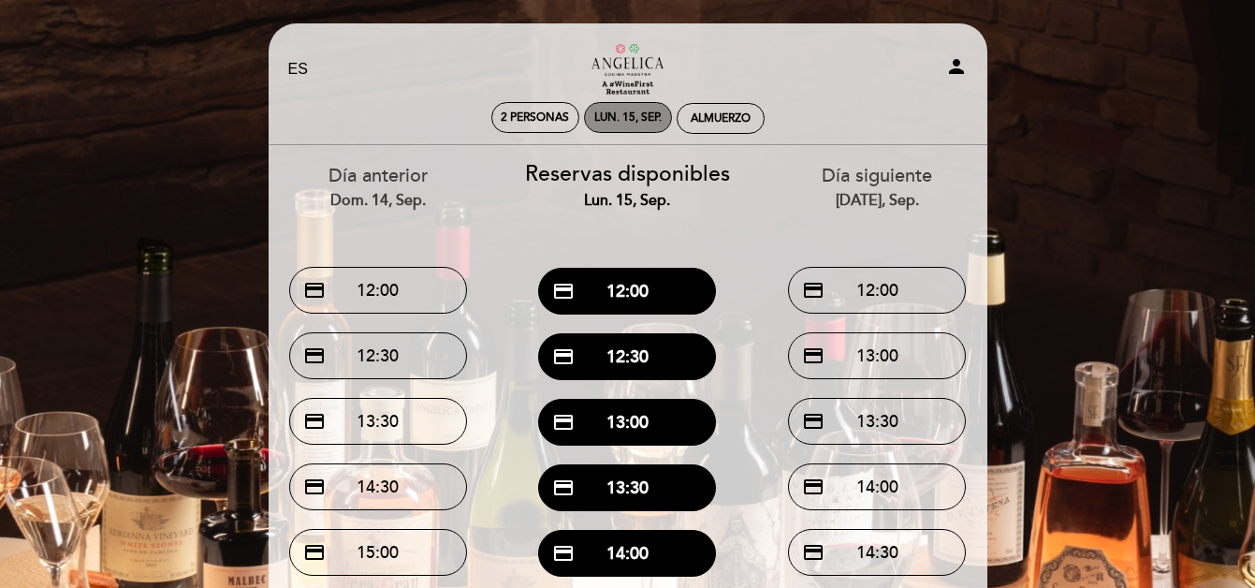
click at [623, 104] on div "lun. 15, sep." at bounding box center [628, 117] width 88 height 31
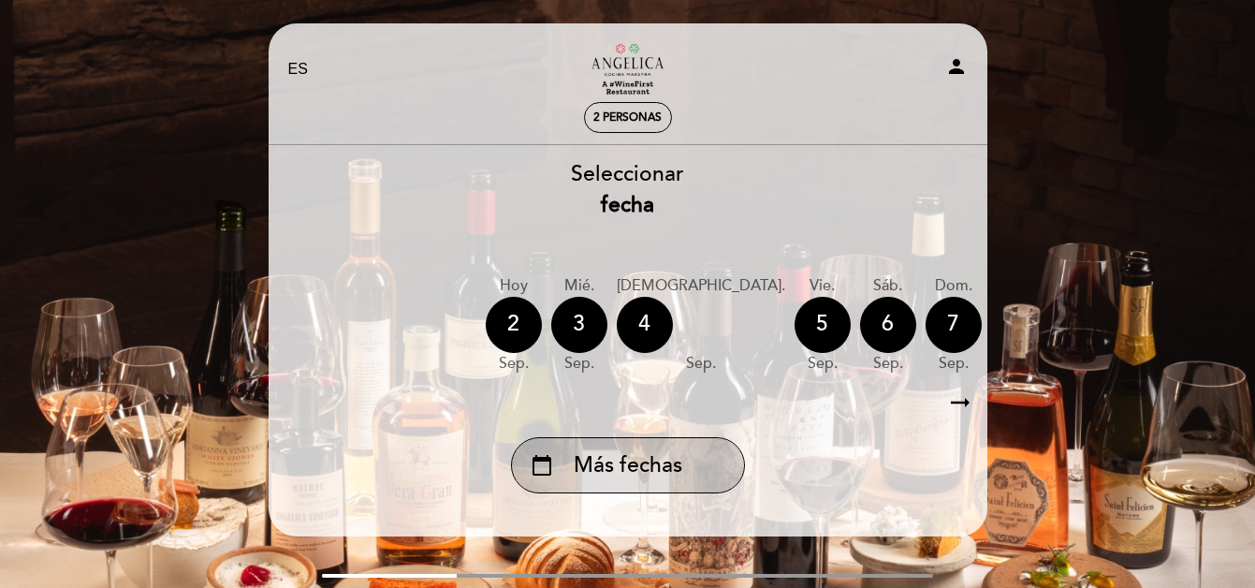
click at [599, 470] on span "Más fechas" at bounding box center [628, 465] width 109 height 31
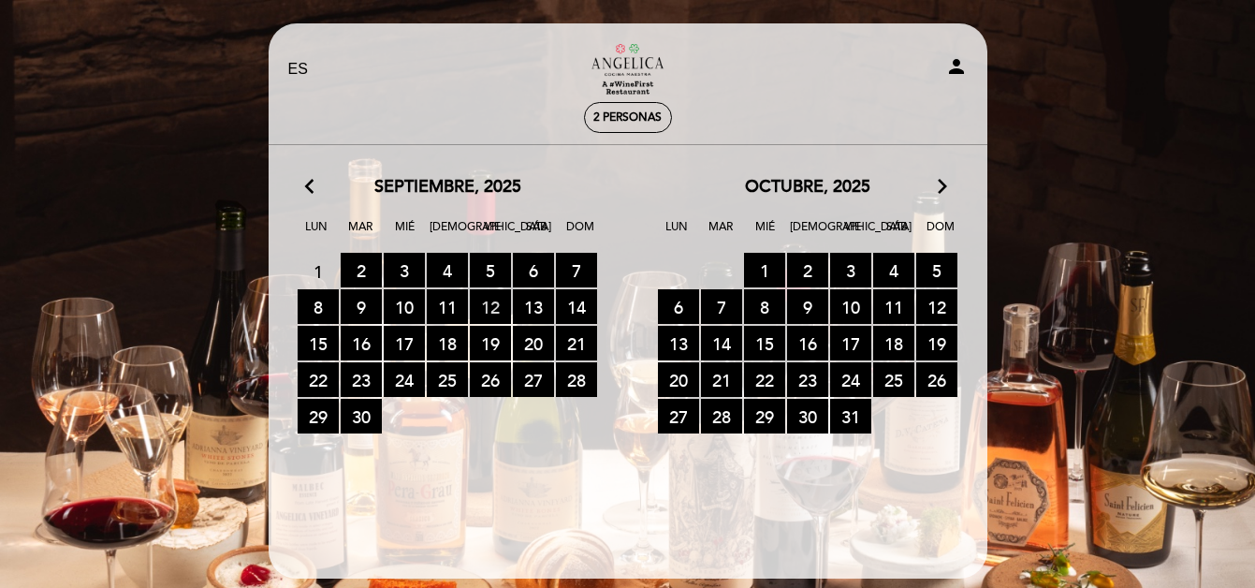
click at [488, 312] on span "12 RESERVAS DISPONIBLES" at bounding box center [490, 306] width 41 height 35
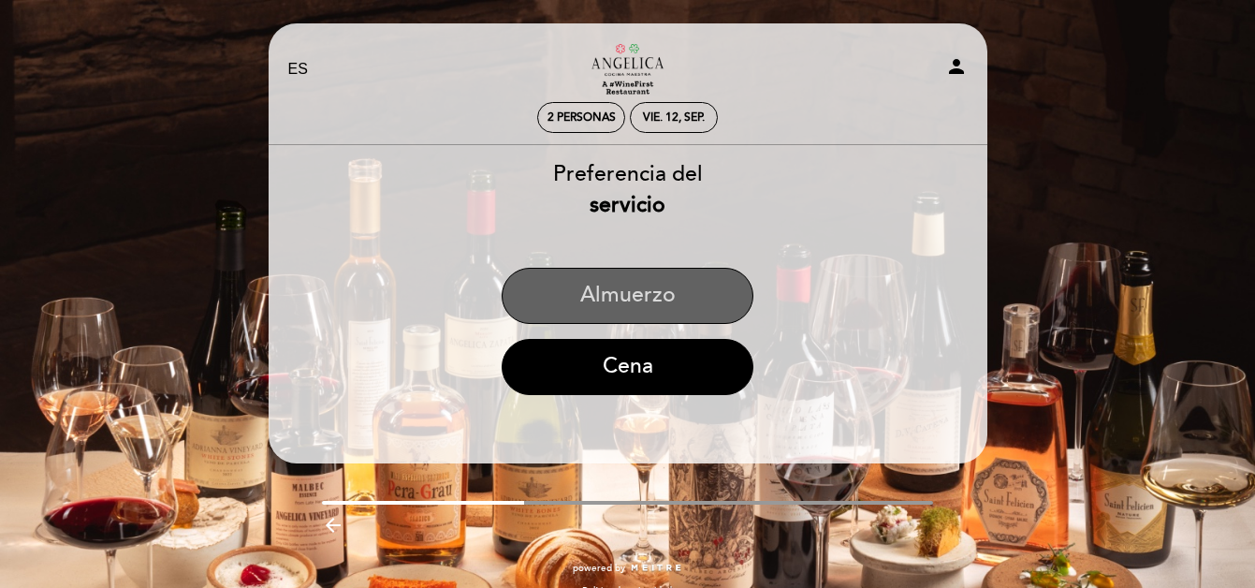
click at [643, 299] on button "Almuerzo" at bounding box center [627, 296] width 252 height 56
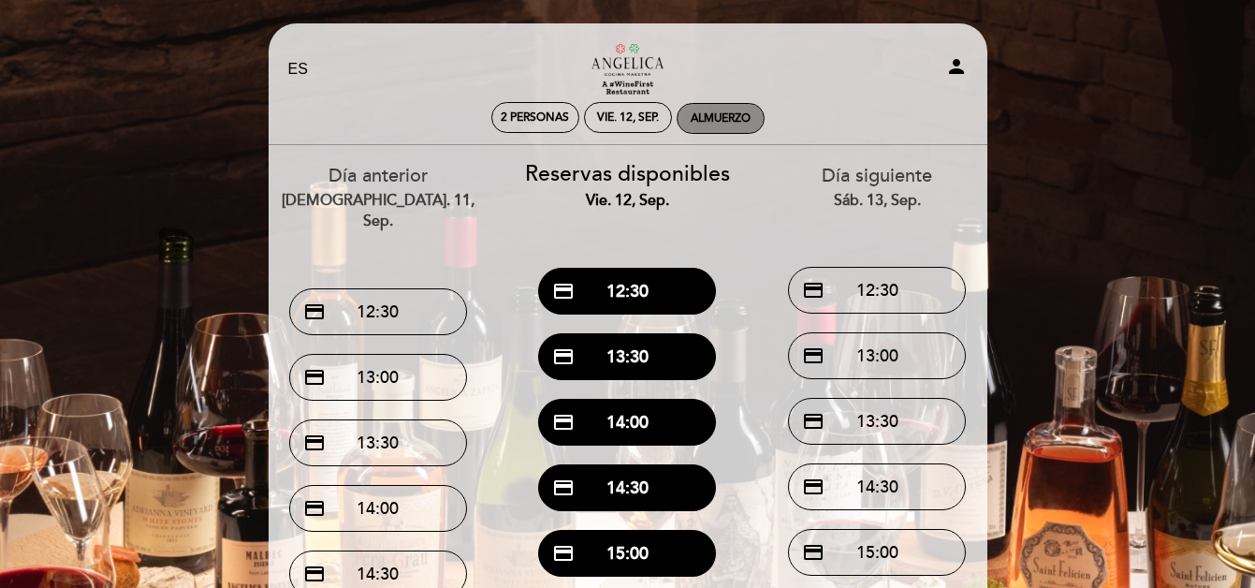
click at [738, 122] on div "Almuerzo" at bounding box center [720, 118] width 60 height 14
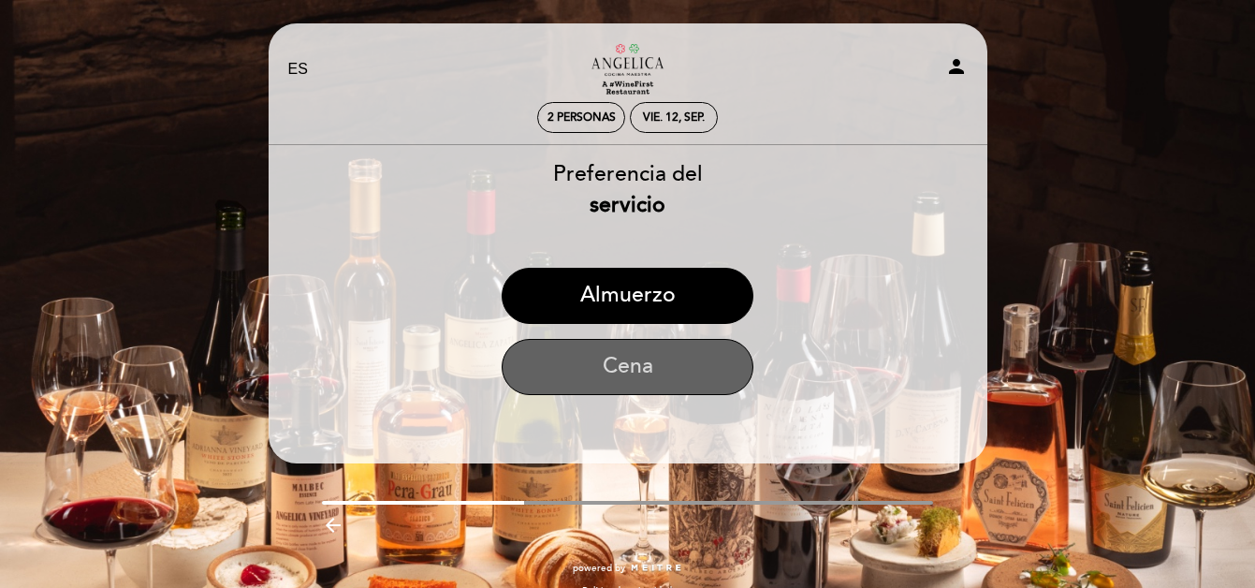
click at [651, 381] on button "Cena" at bounding box center [627, 367] width 252 height 56
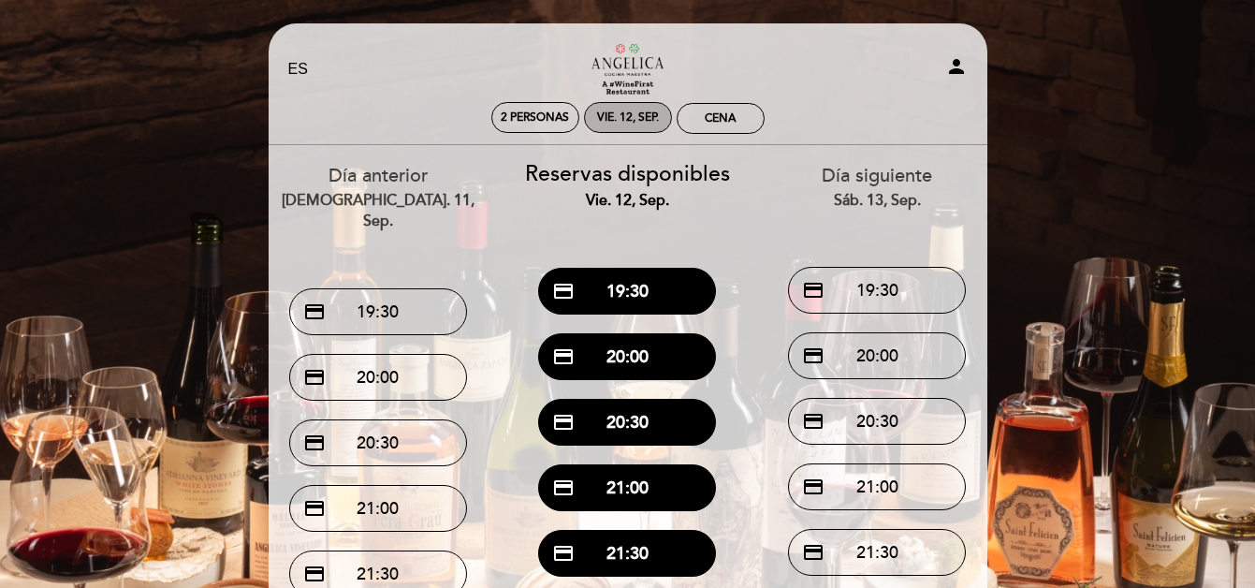
click at [634, 110] on div "vie. 12, sep." at bounding box center [628, 117] width 62 height 14
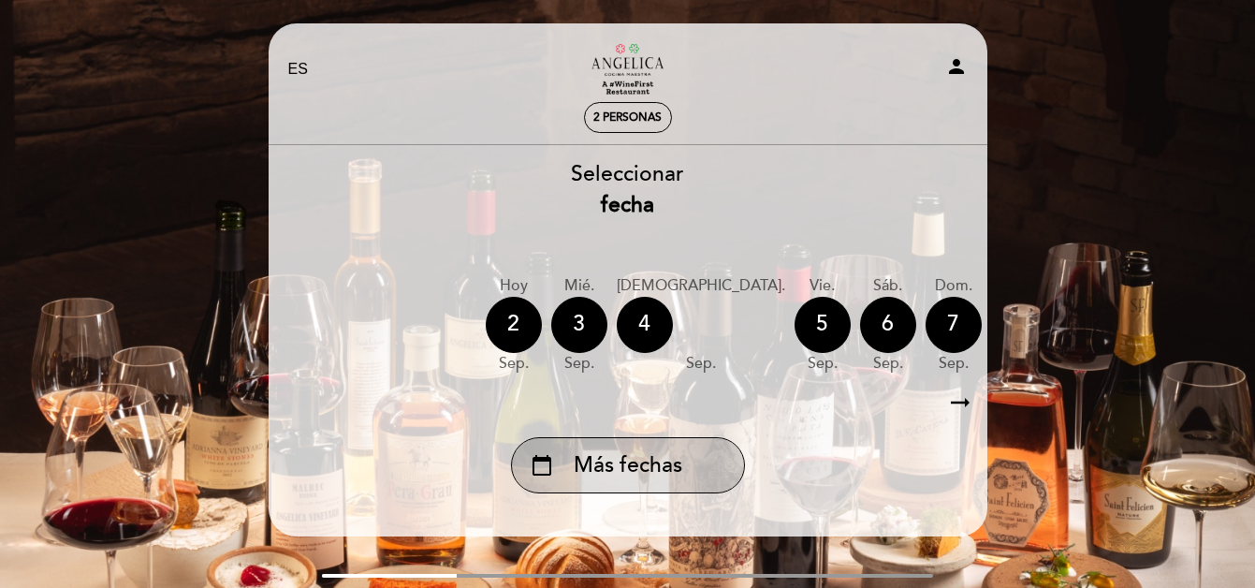
click at [623, 456] on span "Más fechas" at bounding box center [628, 465] width 109 height 31
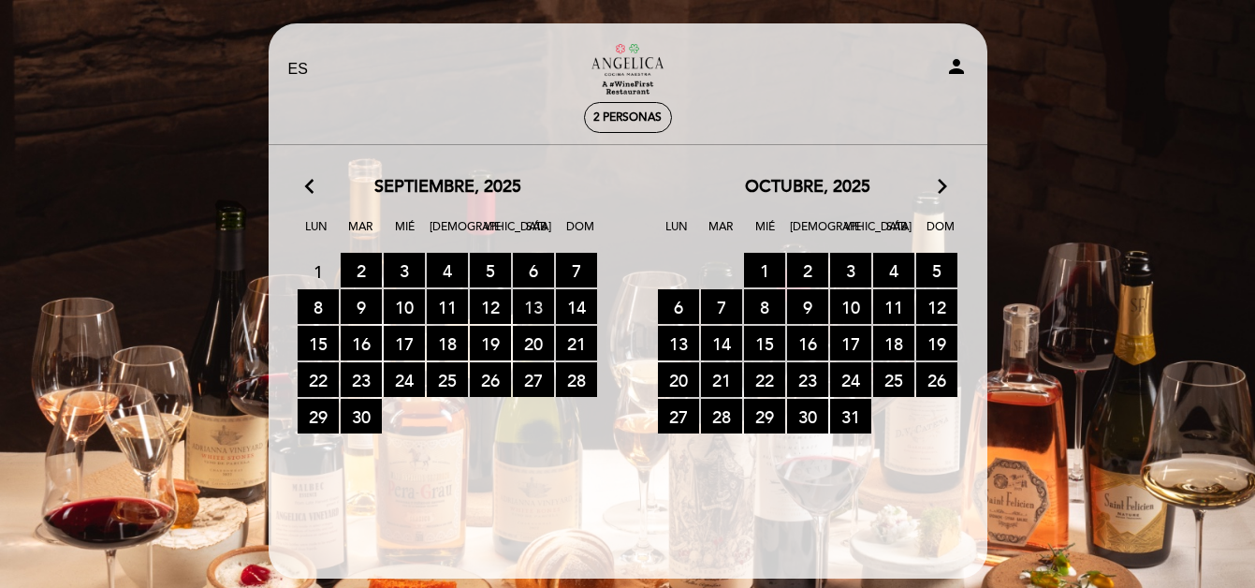
click at [528, 305] on span "13 RESERVAS DISPONIBLES" at bounding box center [533, 306] width 41 height 35
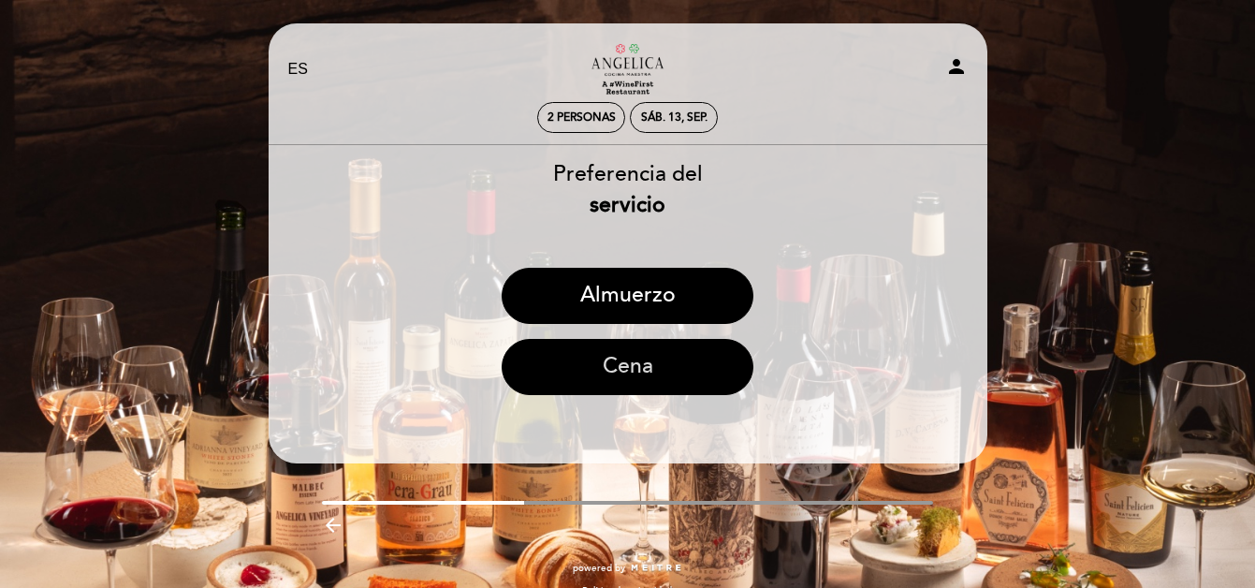
click at [614, 376] on button "Cena" at bounding box center [627, 367] width 252 height 56
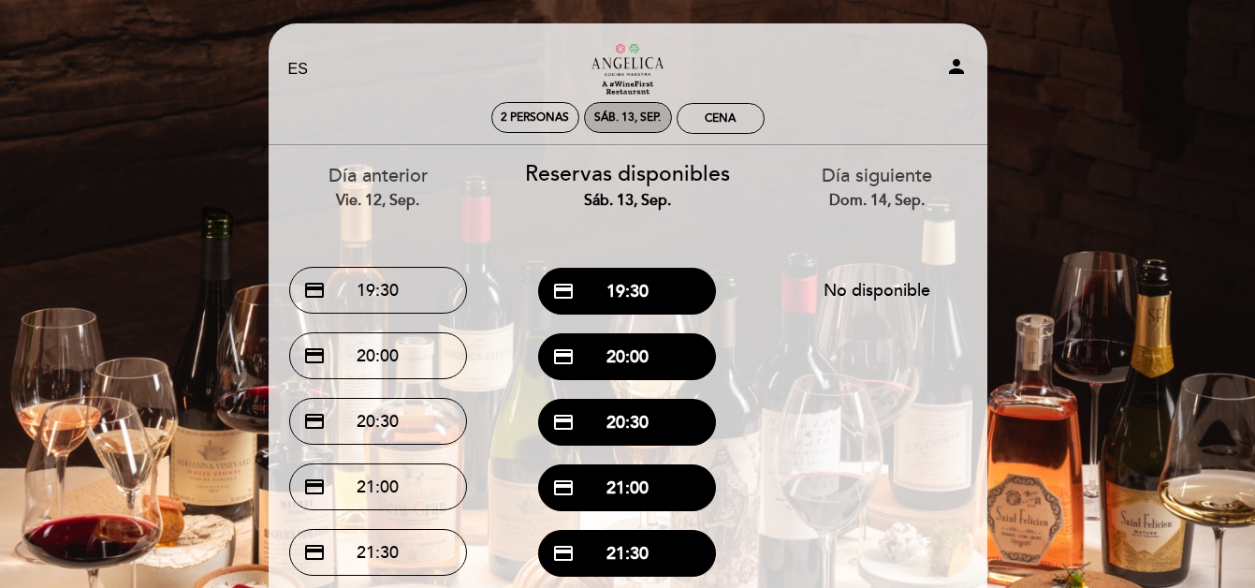
click at [652, 119] on div "sáb. 13, sep." at bounding box center [627, 117] width 66 height 14
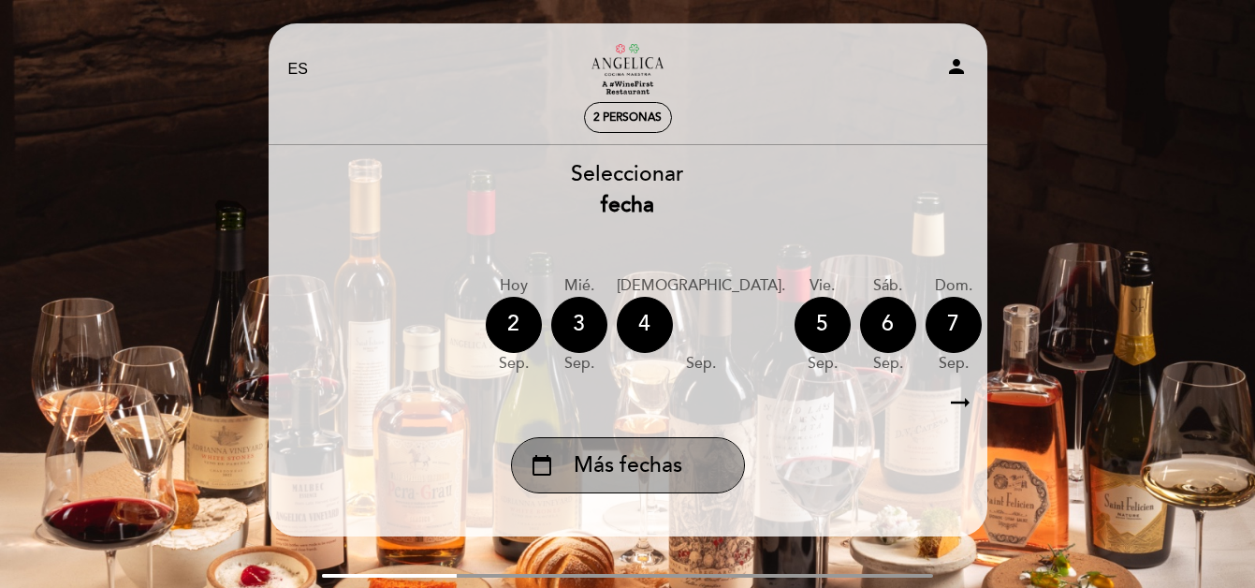
click at [637, 477] on span "Más fechas" at bounding box center [628, 465] width 109 height 31
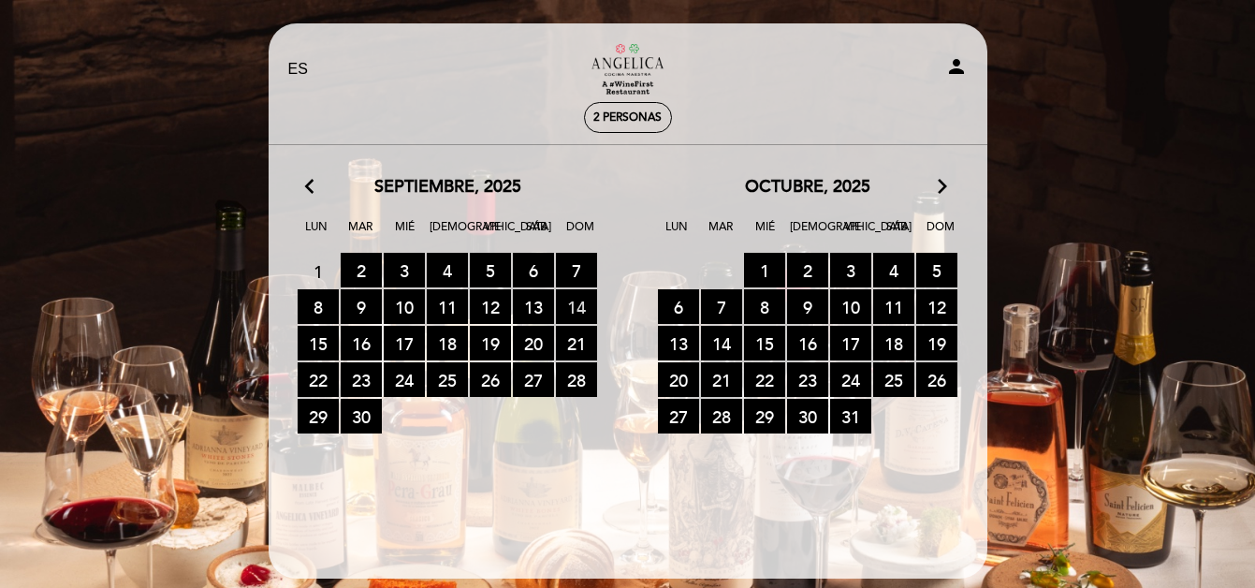
click at [567, 311] on span "14 RESERVAS DISPONIBLES" at bounding box center [576, 306] width 41 height 35
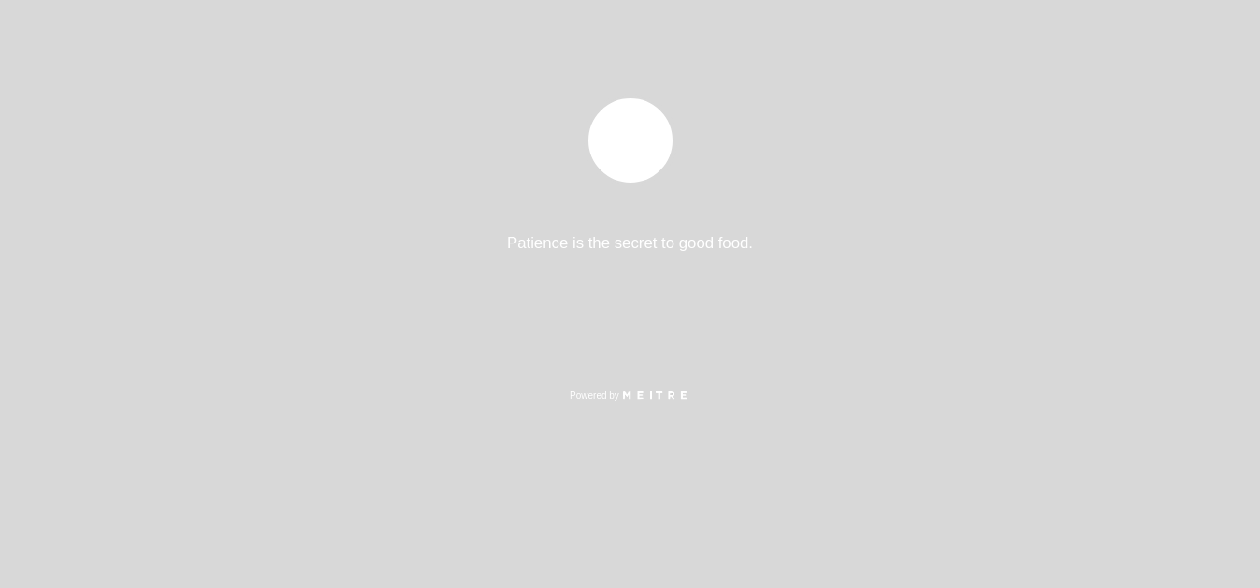
select select "es"
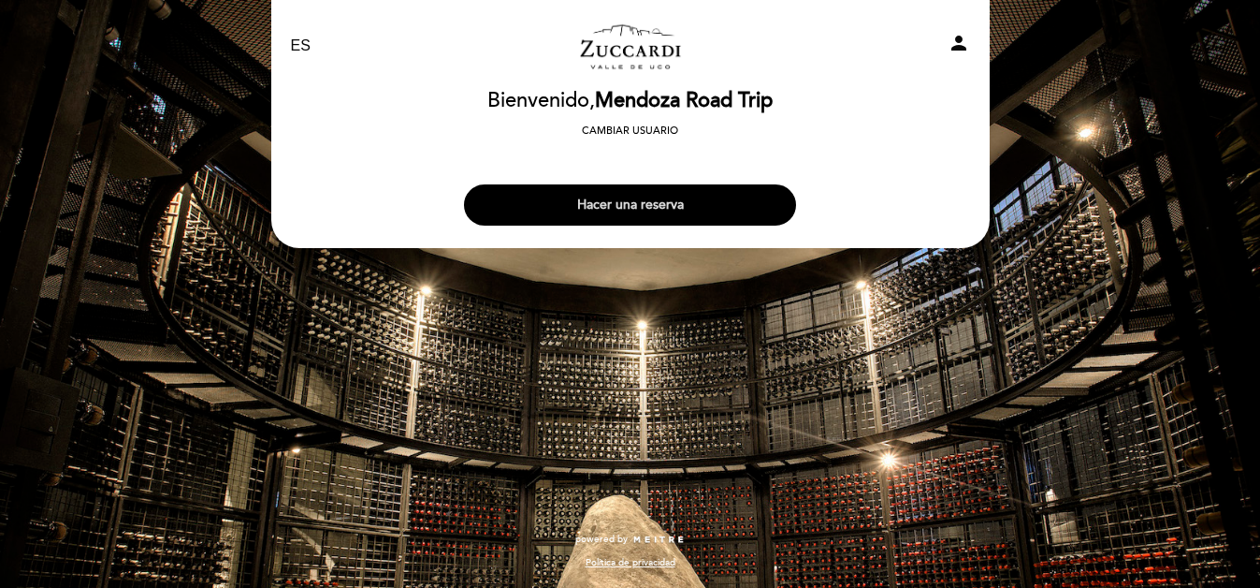
click at [643, 212] on button "Hacer una reserva" at bounding box center [630, 204] width 332 height 41
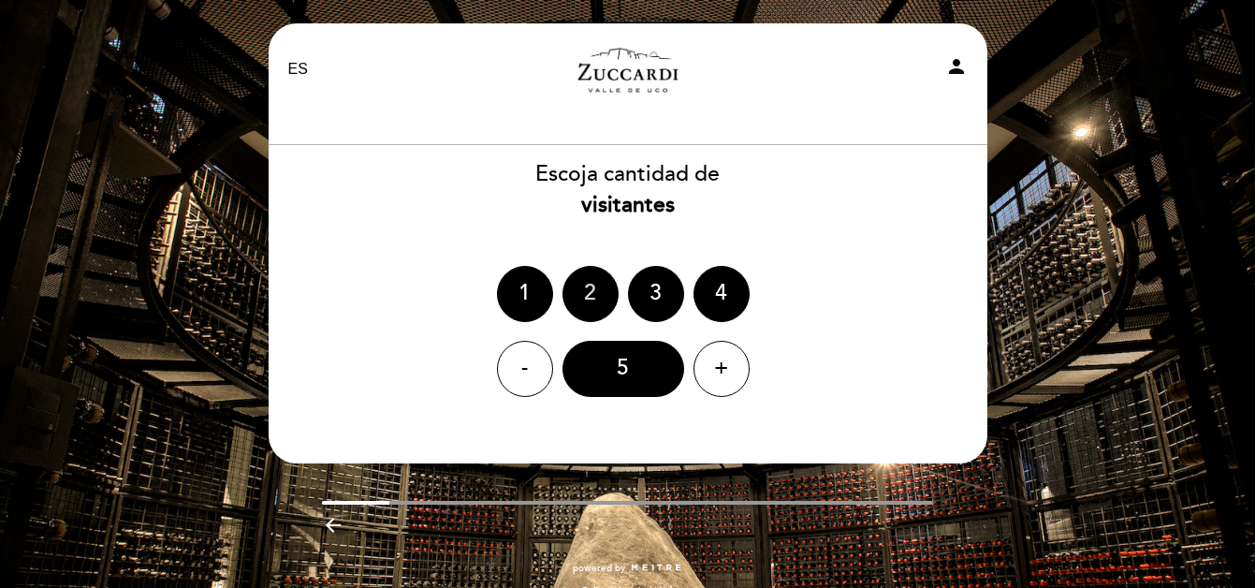
click at [594, 304] on div "2" at bounding box center [590, 294] width 56 height 56
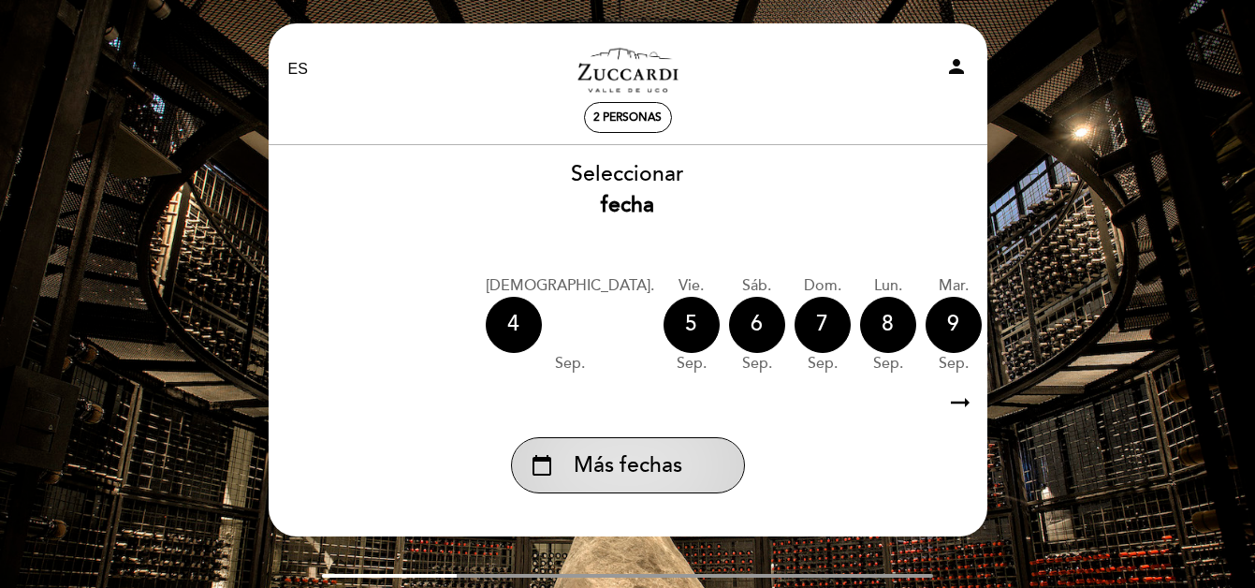
click at [637, 465] on span "Más fechas" at bounding box center [628, 465] width 109 height 31
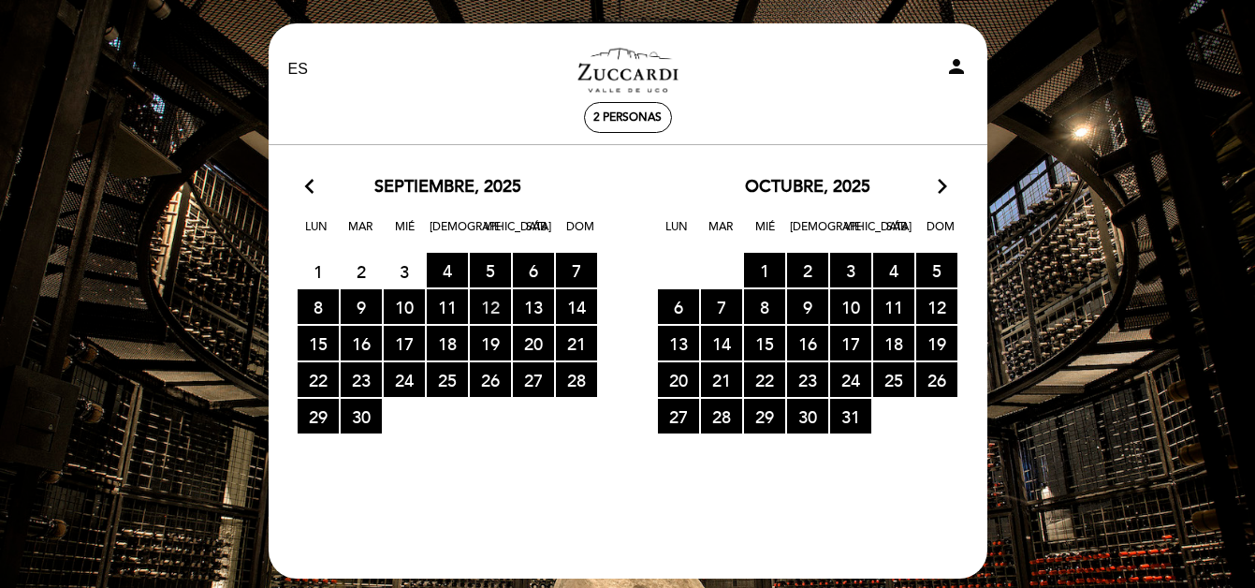
click at [497, 310] on span "12 RESERVAS DISPONIBLES" at bounding box center [490, 306] width 41 height 35
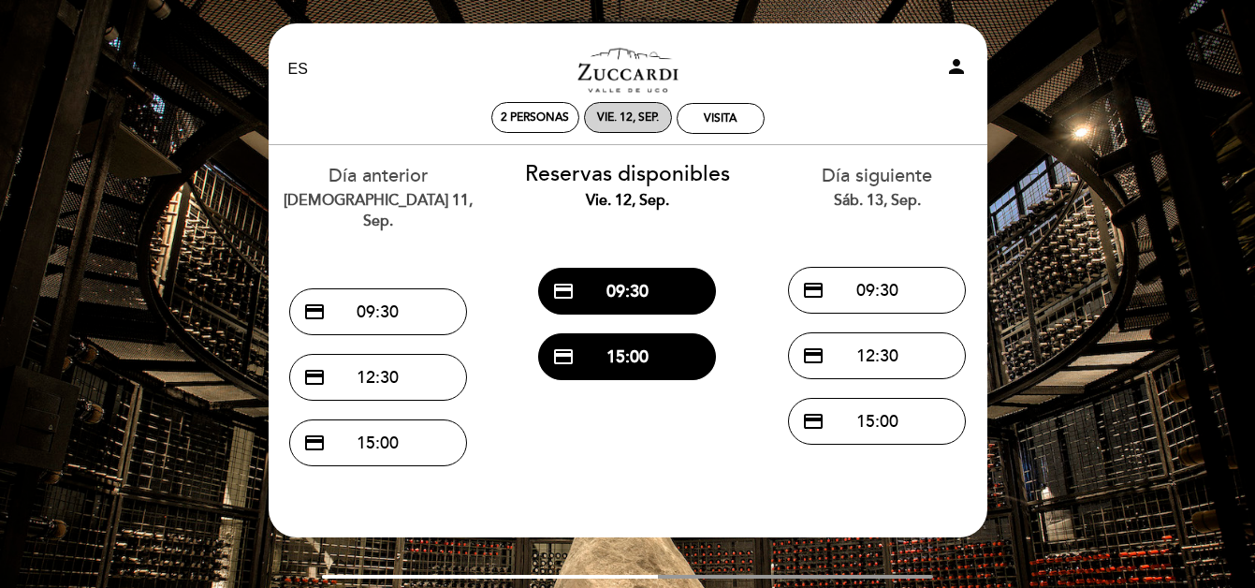
click at [641, 124] on div "vie. 12, sep." at bounding box center [628, 117] width 88 height 31
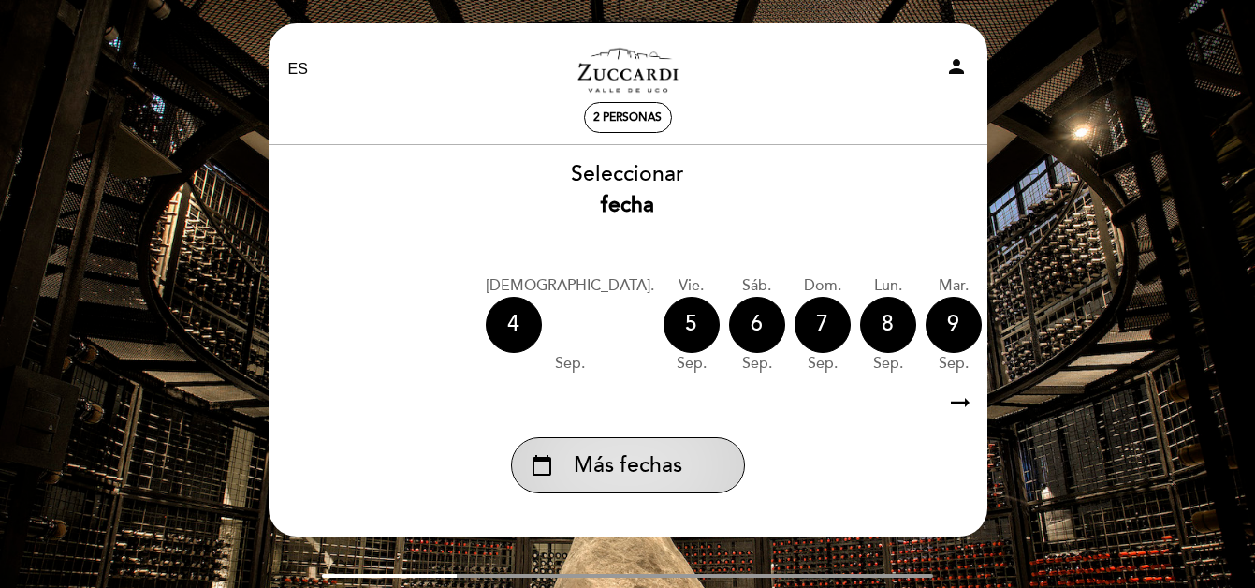
click at [688, 484] on div "calendar_today Más fechas" at bounding box center [628, 465] width 234 height 56
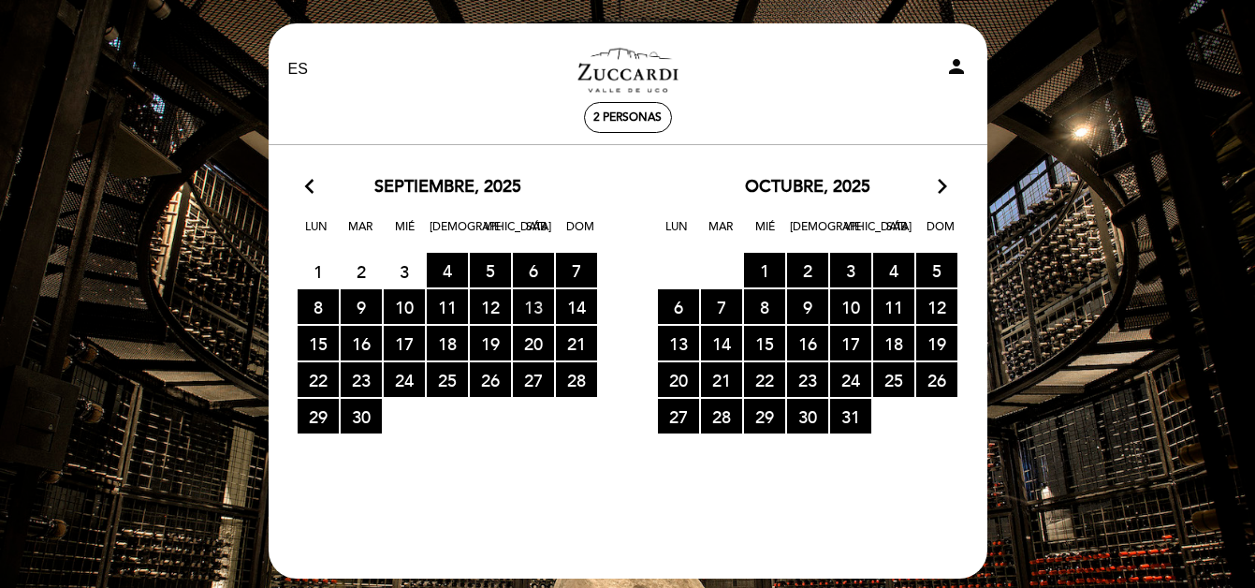
click at [538, 307] on span "13 RESERVAS DISPONIBLES" at bounding box center [533, 306] width 41 height 35
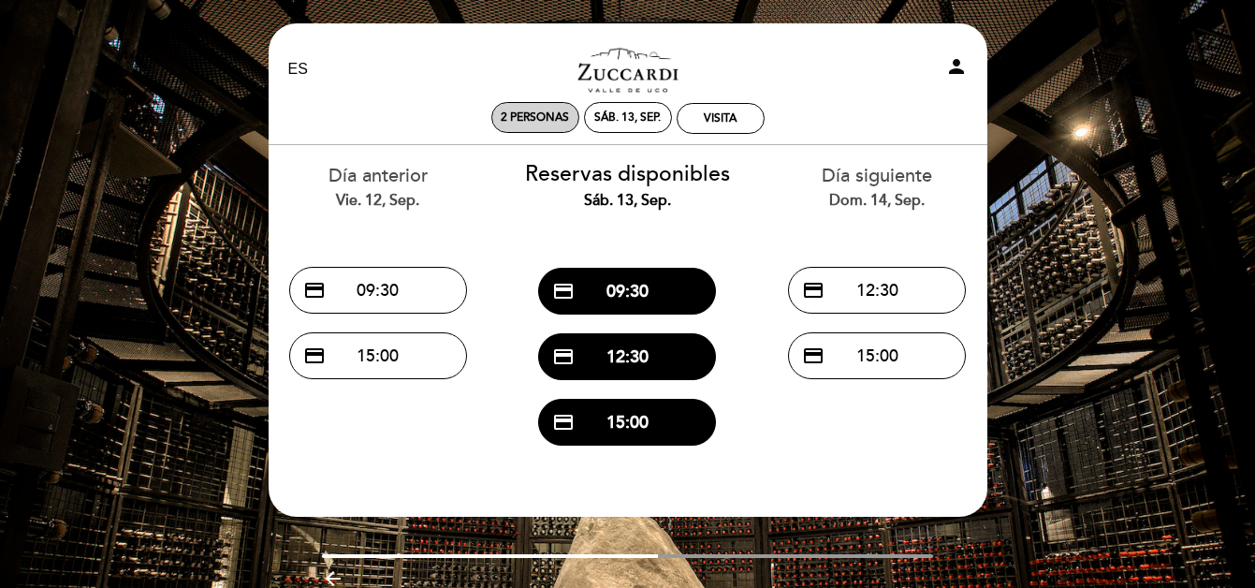
click at [610, 111] on div "sáb. 13, sep." at bounding box center [627, 117] width 66 height 14
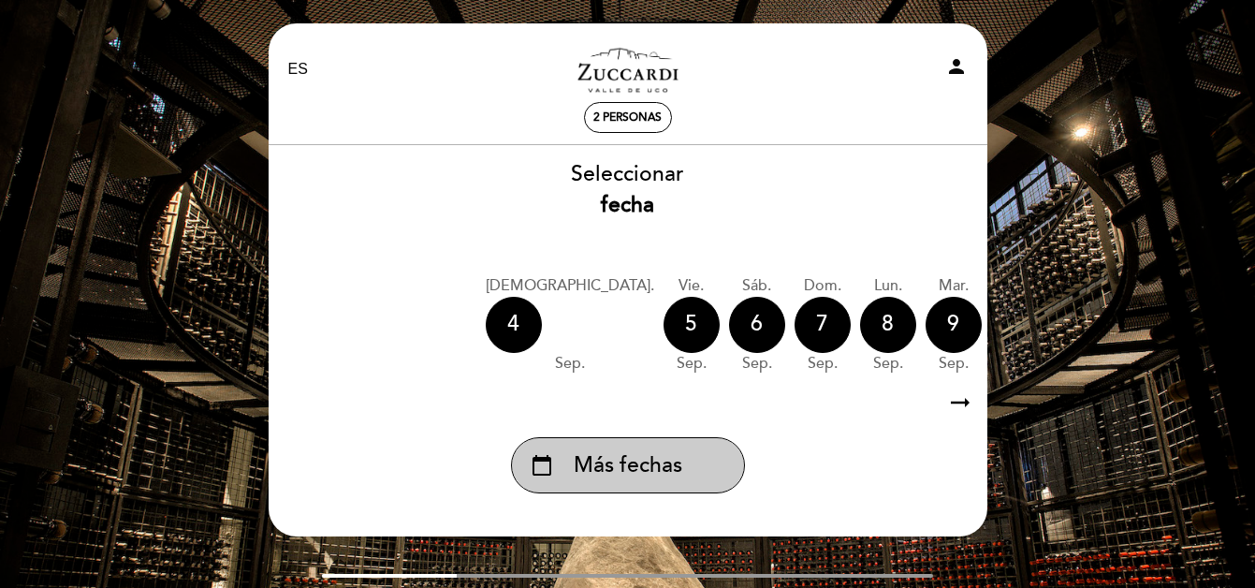
click at [648, 471] on span "Más fechas" at bounding box center [628, 465] width 109 height 31
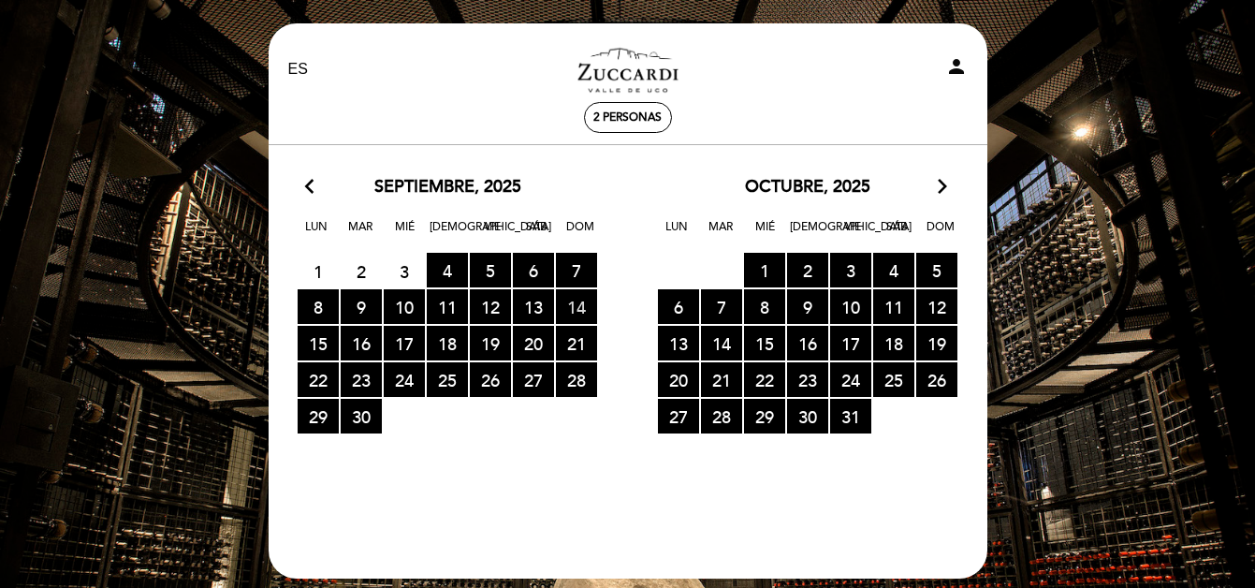
click at [575, 312] on span "14 RESERVAS DISPONIBLES" at bounding box center [576, 306] width 41 height 35
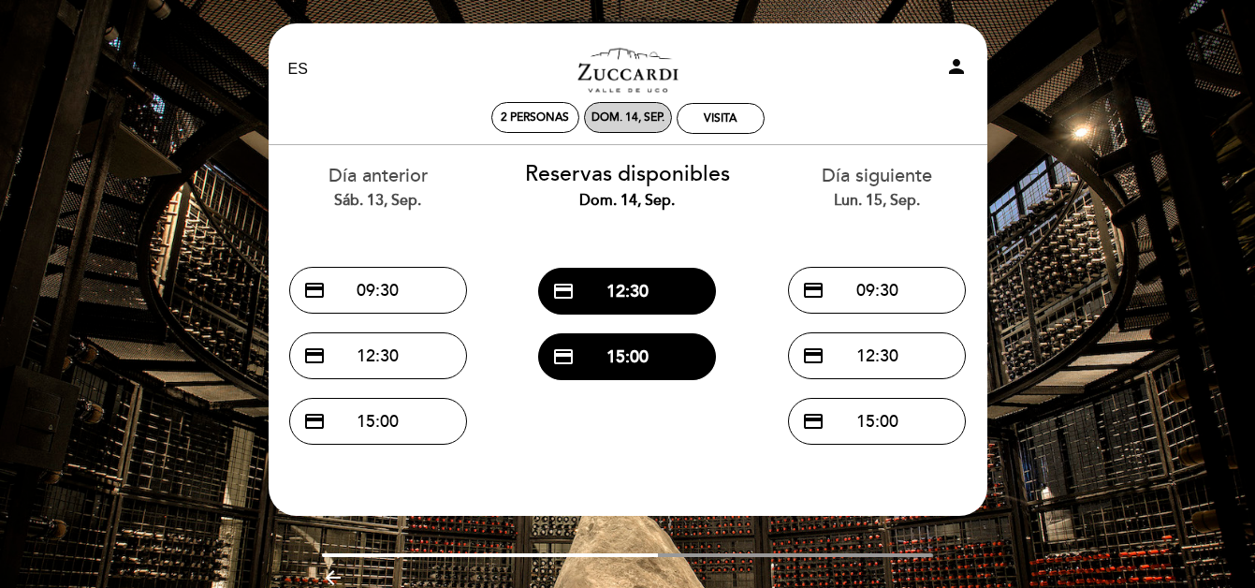
click at [633, 115] on div "dom. 14, sep." at bounding box center [627, 117] width 73 height 14
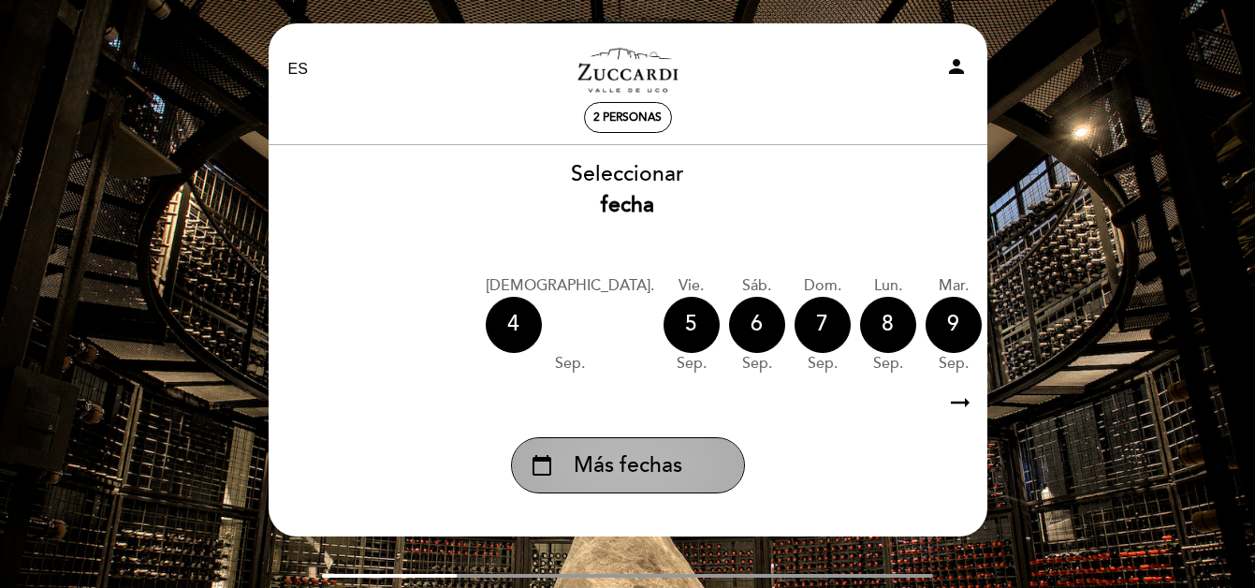
click at [670, 465] on span "Más fechas" at bounding box center [628, 465] width 109 height 31
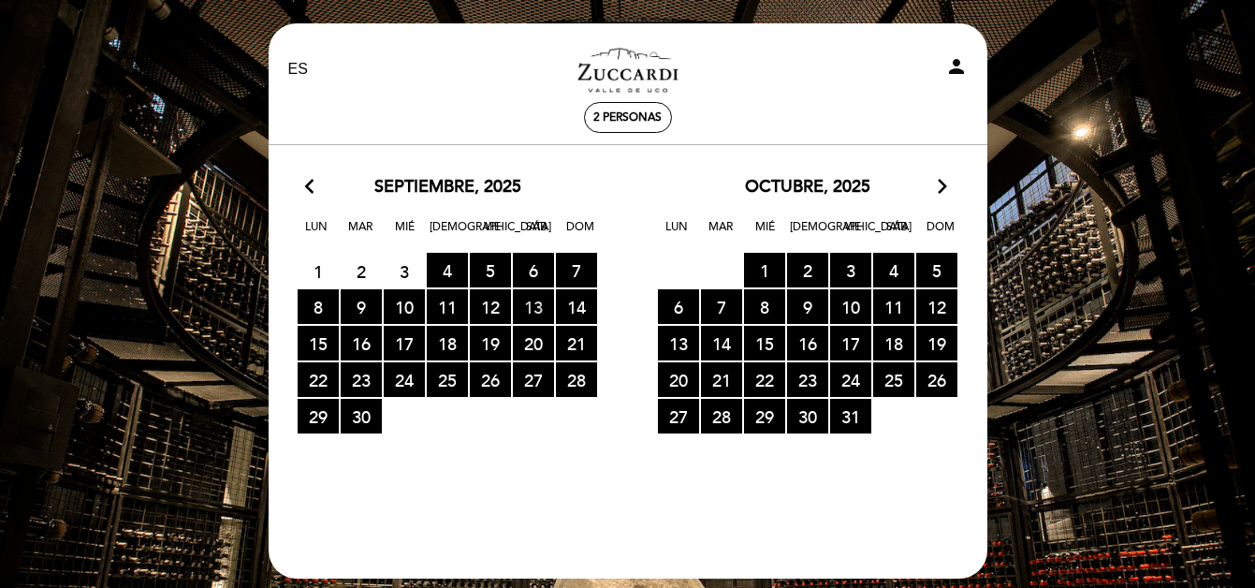
click at [534, 307] on span "13 RESERVAS DISPONIBLES" at bounding box center [533, 306] width 41 height 35
